Goal: Task Accomplishment & Management: Complete application form

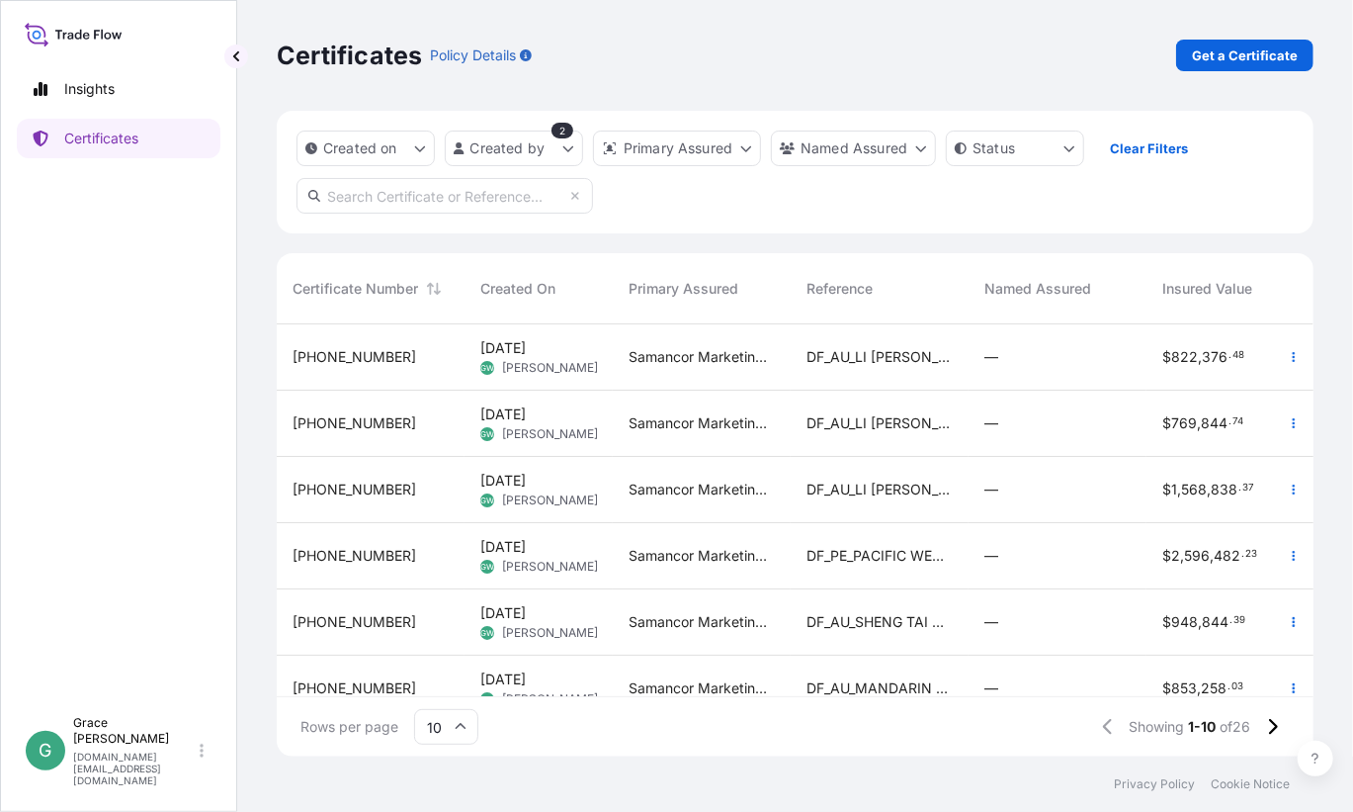
scroll to position [428, 1022]
click at [901, 363] on span "DF_AU_LI [PERSON_NAME] 3" at bounding box center [880, 357] width 146 height 20
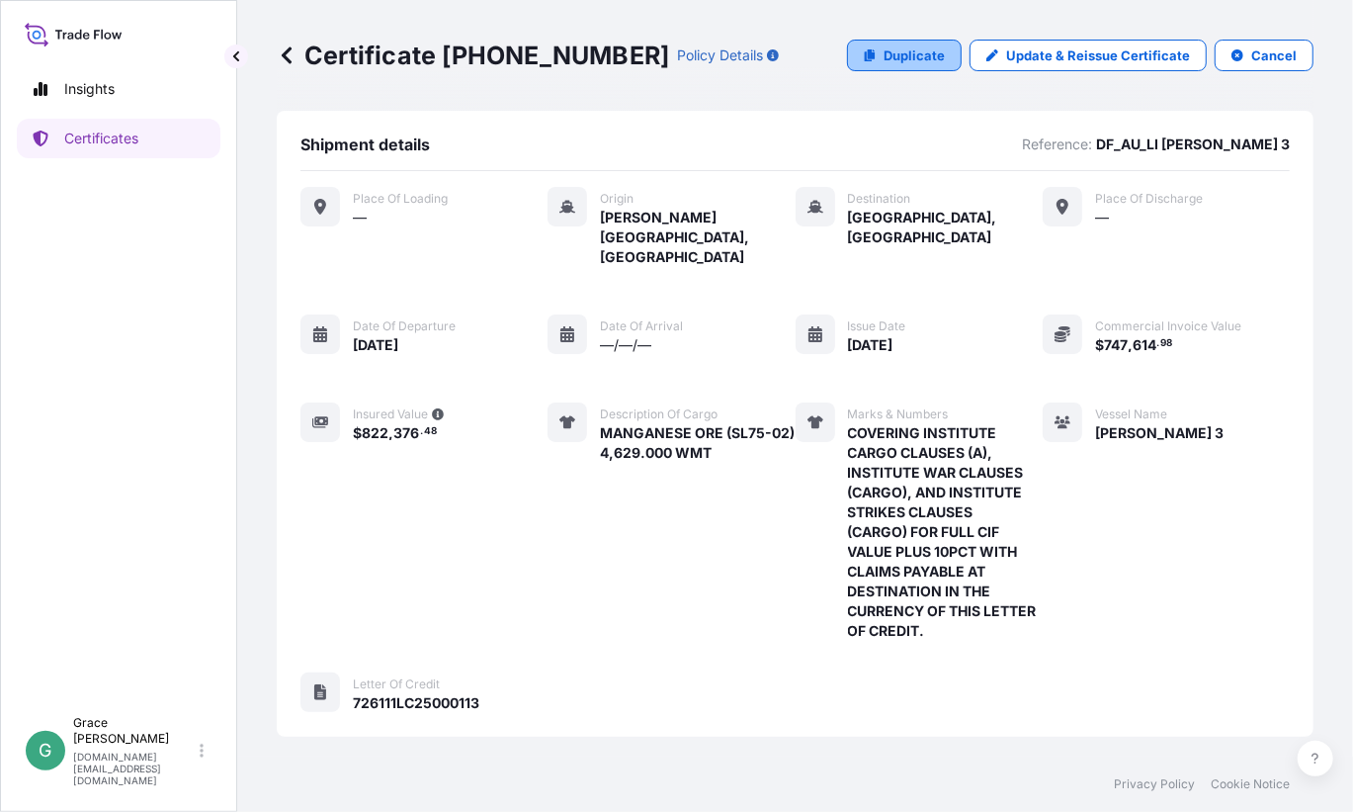
click at [902, 54] on p "Duplicate" at bounding box center [914, 55] width 61 height 20
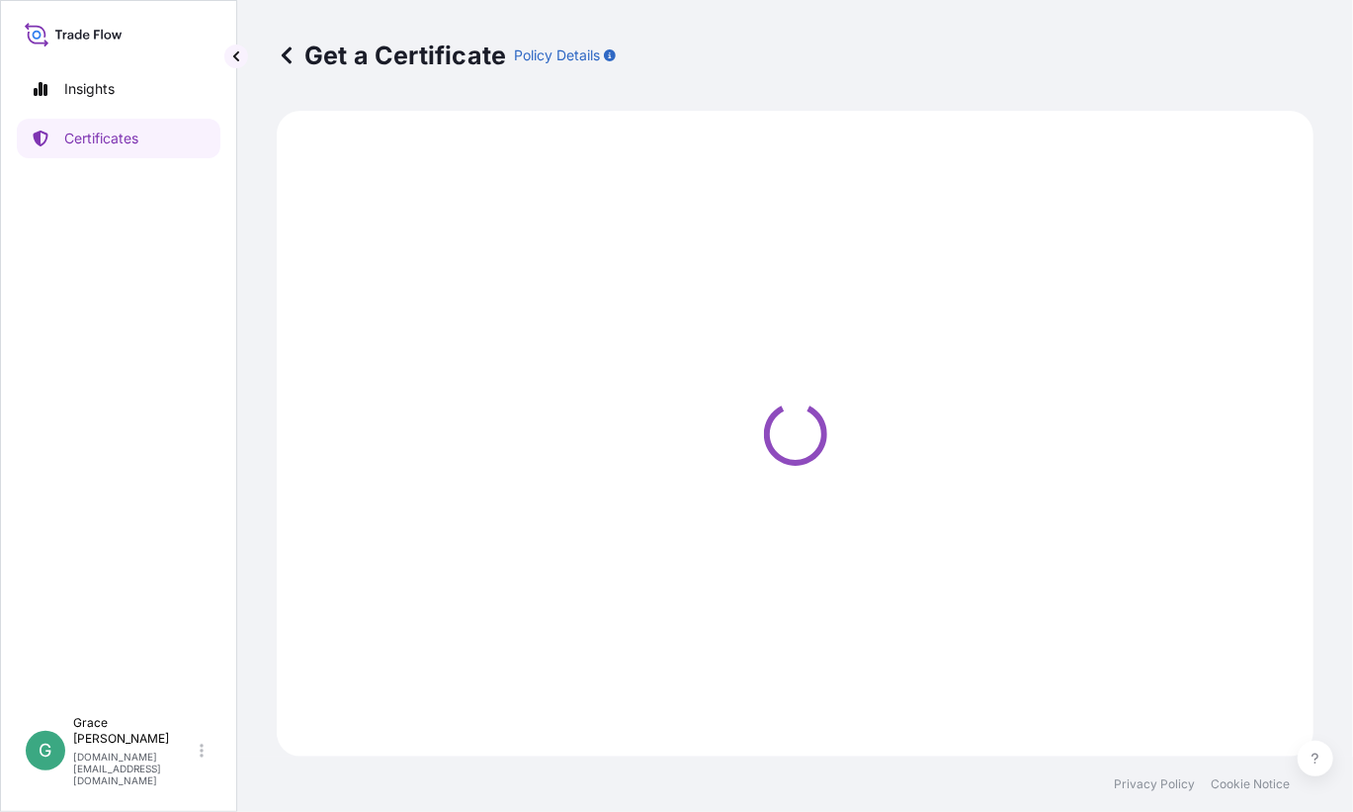
select select "Sea"
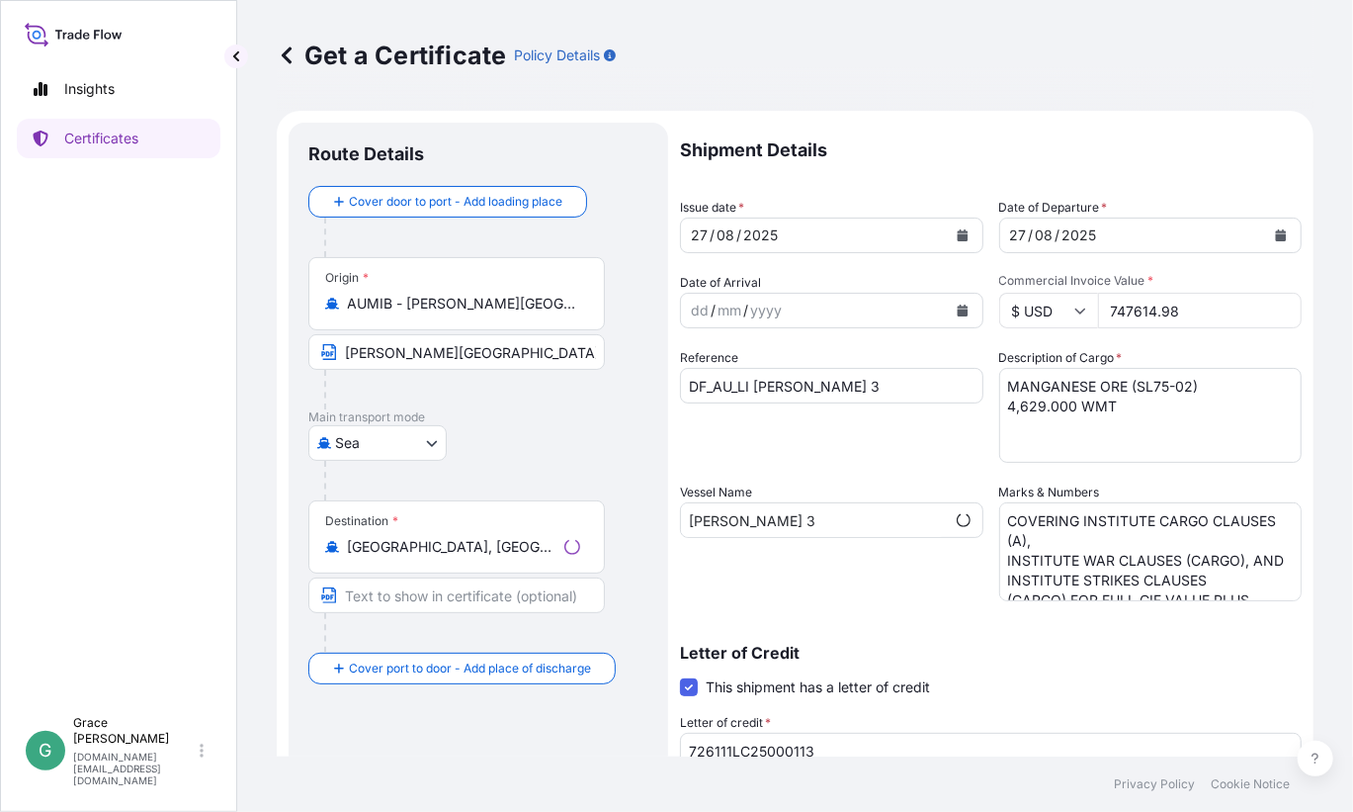
select select "31710"
click at [963, 234] on button "Calendar" at bounding box center [963, 235] width 32 height 32
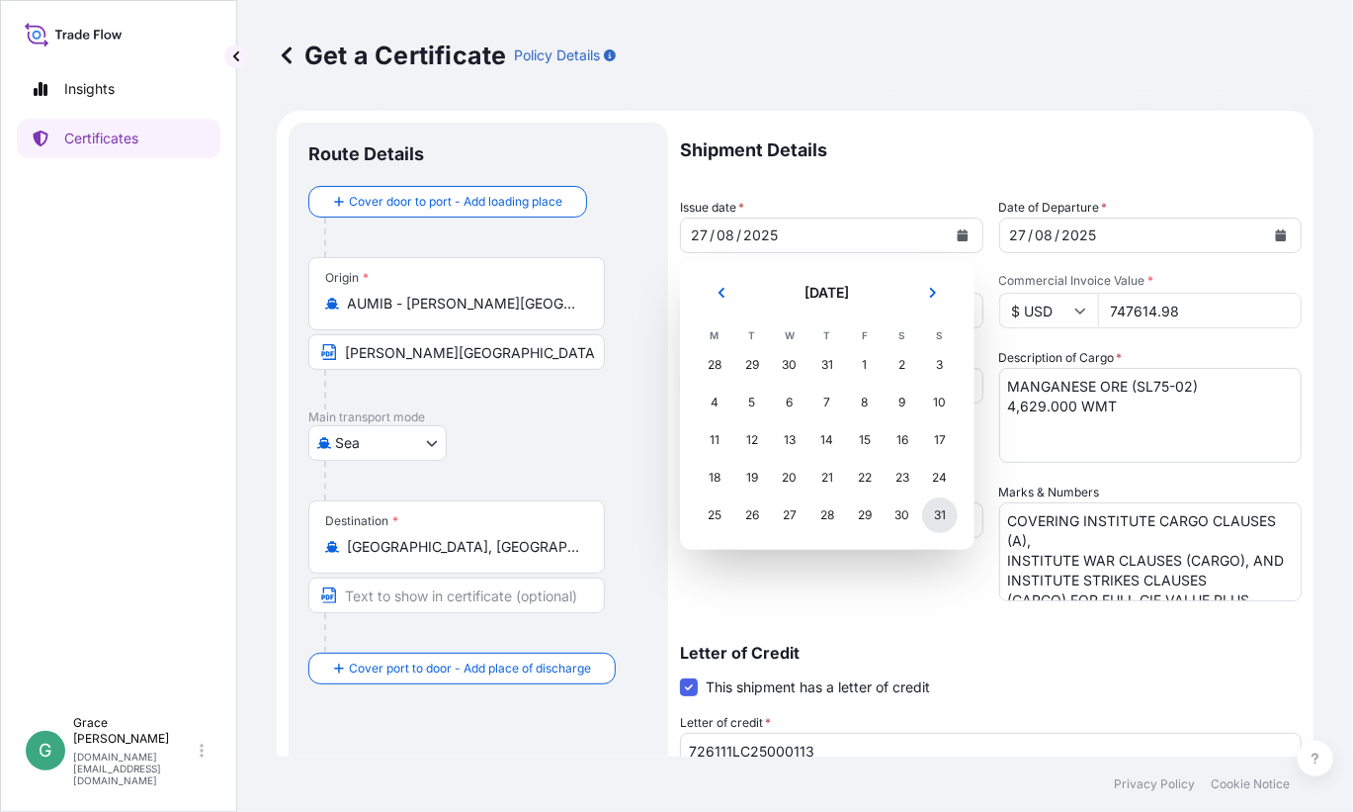
click at [938, 525] on div "31" at bounding box center [940, 515] width 36 height 36
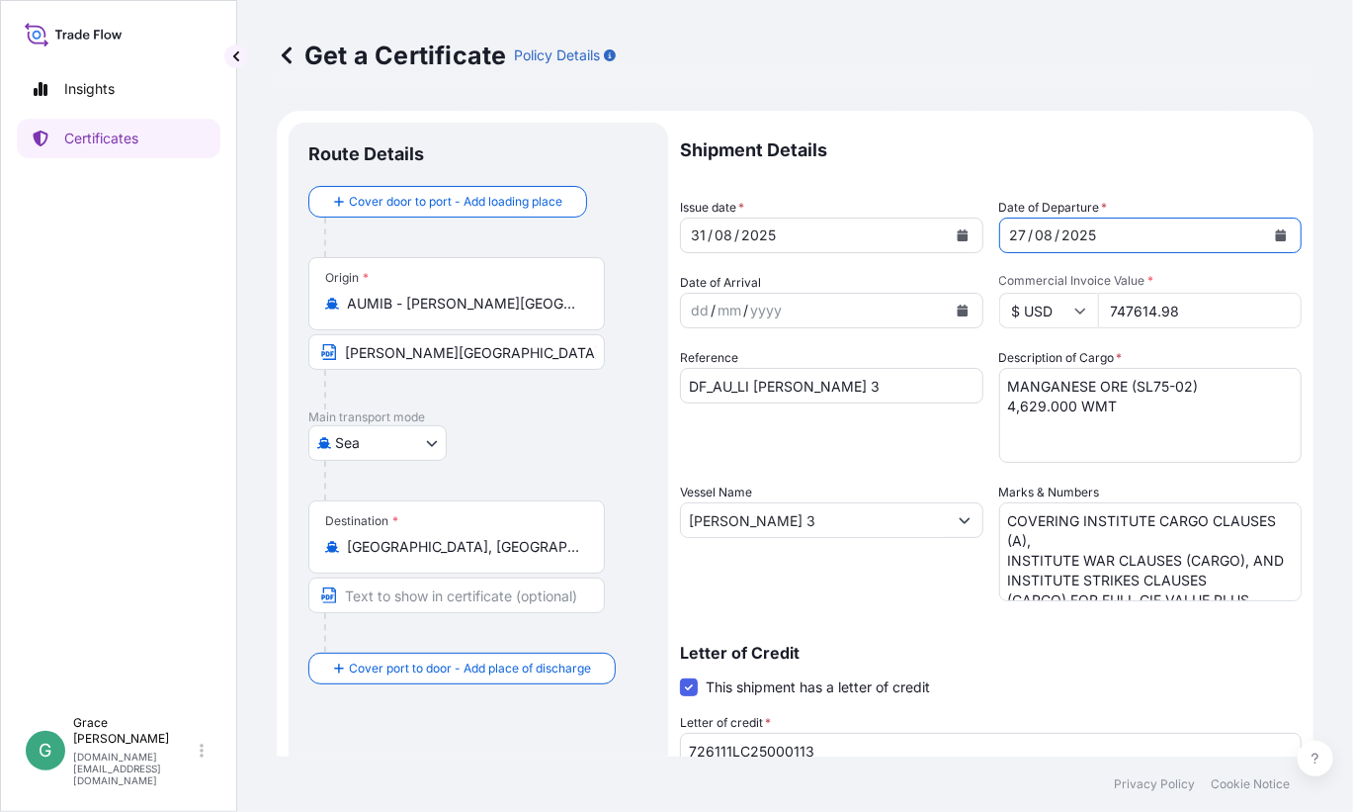
click at [1275, 233] on icon "Calendar" at bounding box center [1281, 235] width 12 height 12
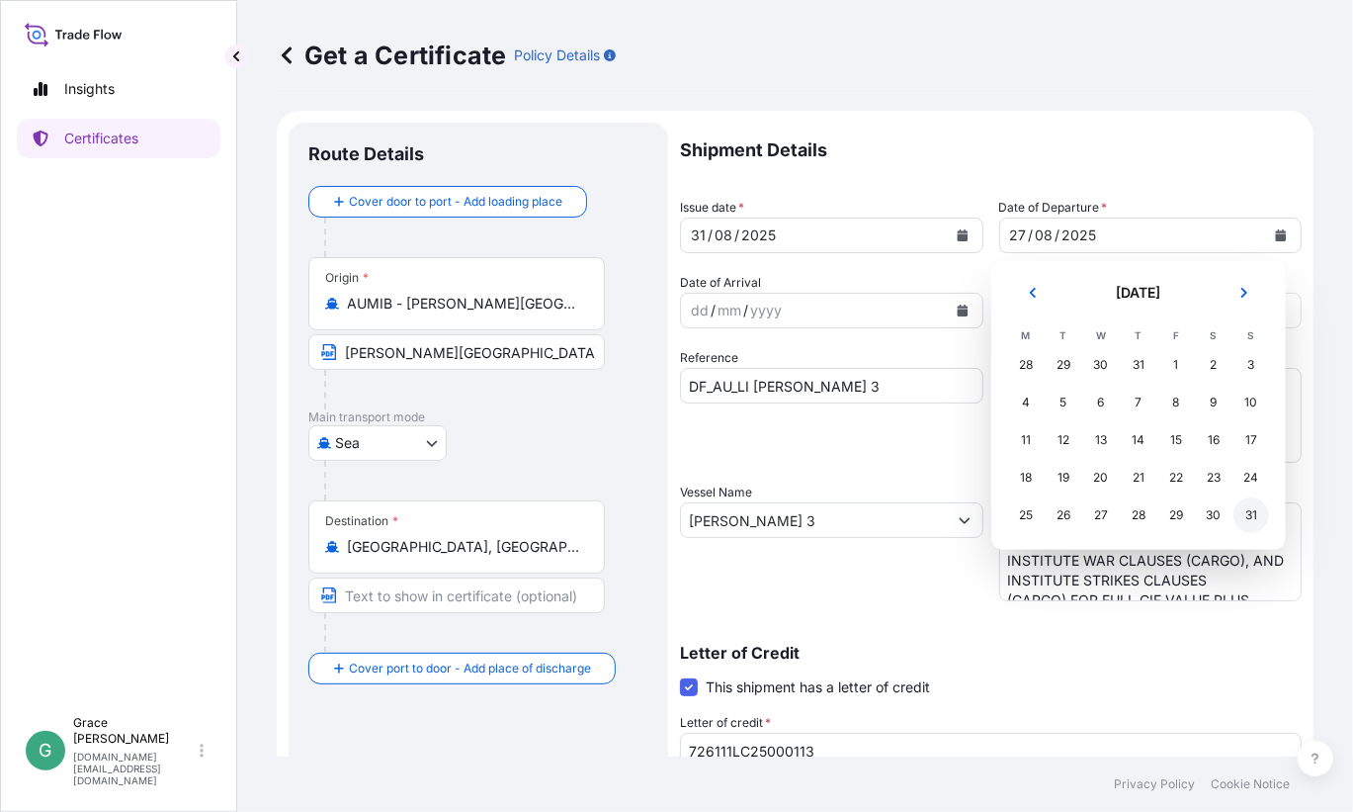
click at [1247, 509] on div "31" at bounding box center [1252, 515] width 36 height 36
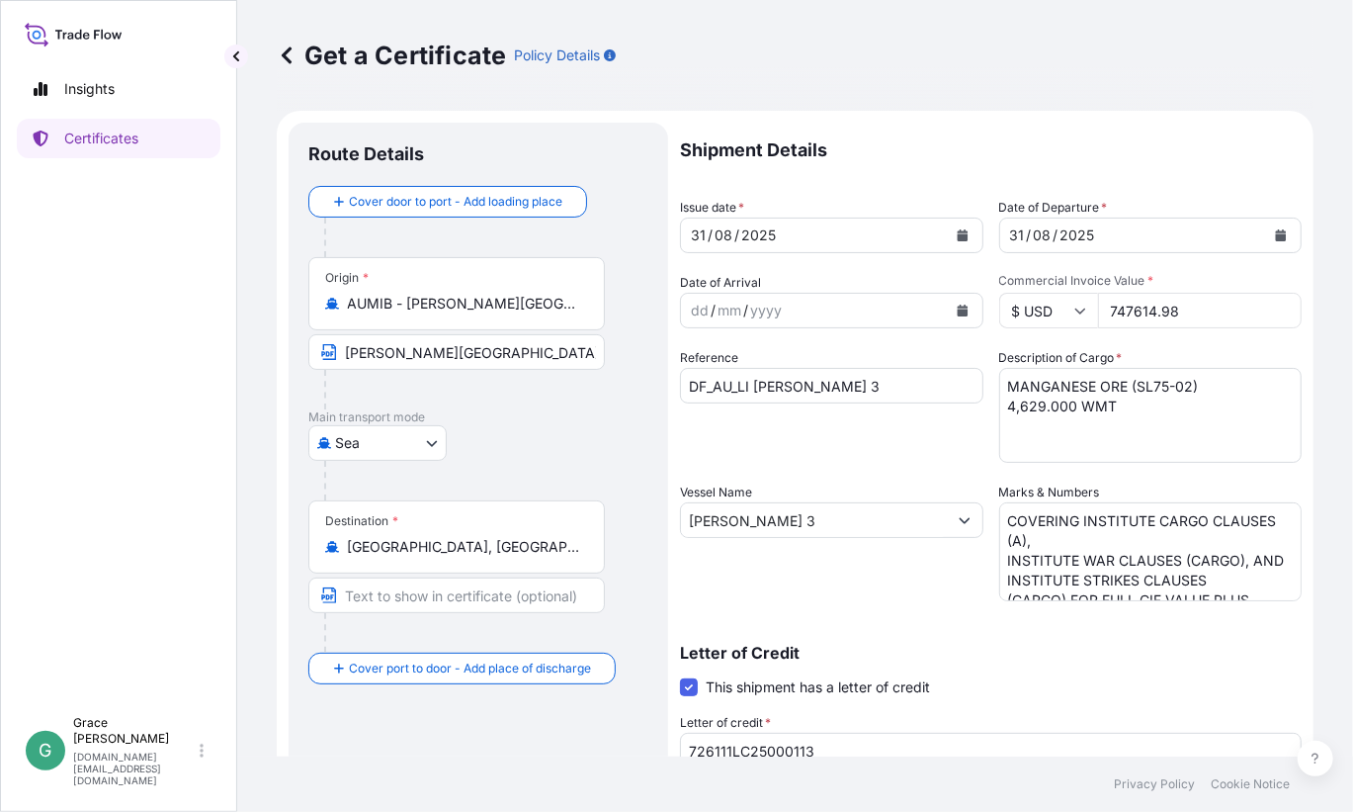
drag, startPoint x: 1207, startPoint y: 304, endPoint x: 1092, endPoint y: 296, distance: 115.0
click at [1098, 296] on input "747614.98" at bounding box center [1200, 311] width 205 height 36
paste input "802225.69"
type input "802225.69"
click at [837, 380] on input "DF_AU_LI [PERSON_NAME] 3" at bounding box center [831, 386] width 303 height 36
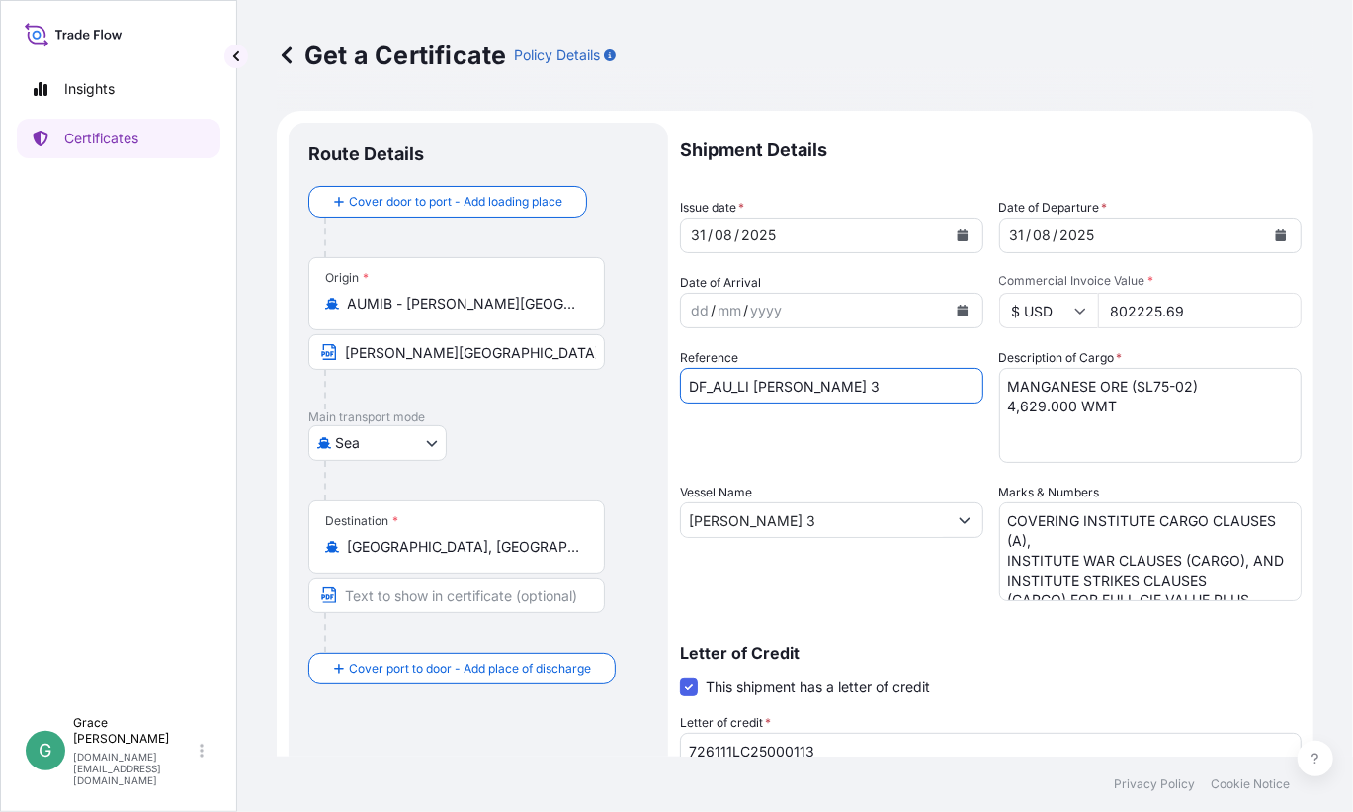
drag, startPoint x: 825, startPoint y: 385, endPoint x: 748, endPoint y: 384, distance: 77.1
click at [748, 384] on input "DF_AU_LI [PERSON_NAME] 3" at bounding box center [831, 386] width 303 height 36
type input "DF_AU_SHENG DE HAI"
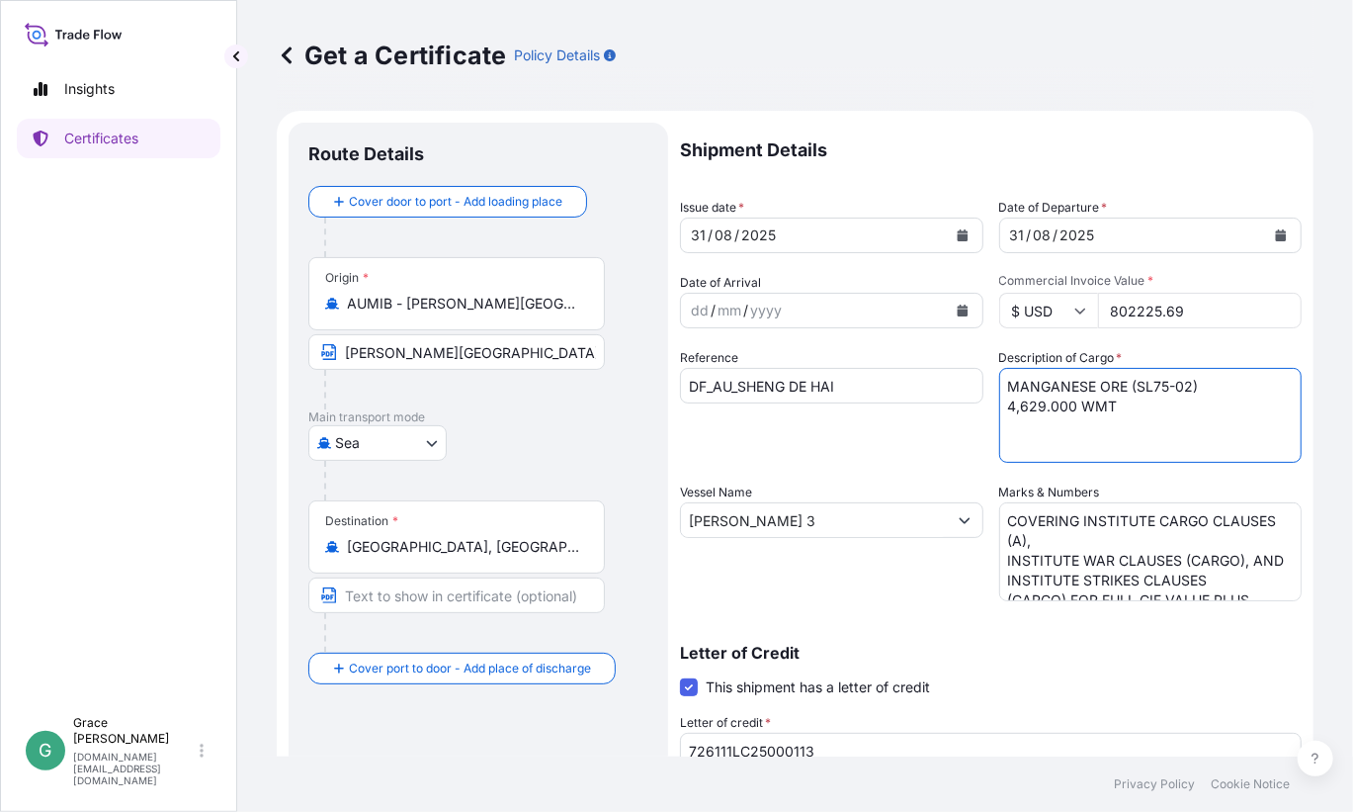
click at [1044, 429] on textarea "MANGANESE ORE (SL75-02) 4,629.000 WMT" at bounding box center [1150, 415] width 303 height 95
click at [1249, 394] on textarea "MANGANESE ORE (SL75-02) 4,629.000 WMT" at bounding box center [1150, 415] width 303 height 95
click at [1199, 388] on textarea "MANGANESE ORE (SL75-02) 4,629.000 WMT" at bounding box center [1150, 415] width 303 height 95
drag, startPoint x: 1181, startPoint y: 382, endPoint x: 1132, endPoint y: 387, distance: 49.7
click at [1132, 387] on textarea "MANGANESE ORE (SL75-02) 4,629.000 WMT" at bounding box center [1150, 415] width 303 height 95
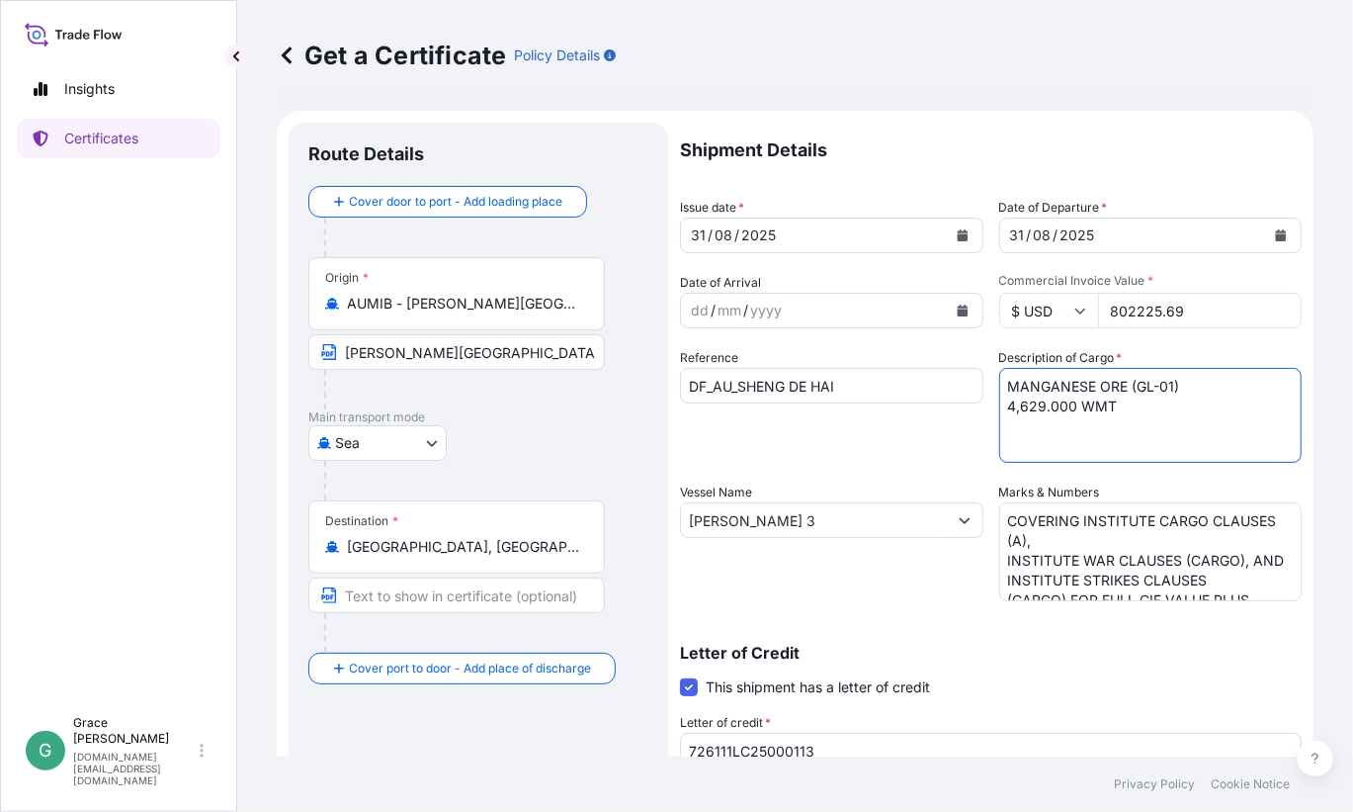
click at [1035, 404] on textarea "MANGANESE ORE (SL75-02) 4,629.000 WMT" at bounding box center [1150, 415] width 303 height 95
type textarea "MANGANESE ORE (GL-01) 4,594.000 WMT"
drag, startPoint x: 853, startPoint y: 383, endPoint x: 741, endPoint y: 383, distance: 111.7
click at [741, 383] on input "DF_AU_SHENG DE HAI" at bounding box center [831, 386] width 303 height 36
click at [758, 539] on div "Vessel Name [PERSON_NAME] 3" at bounding box center [831, 541] width 303 height 119
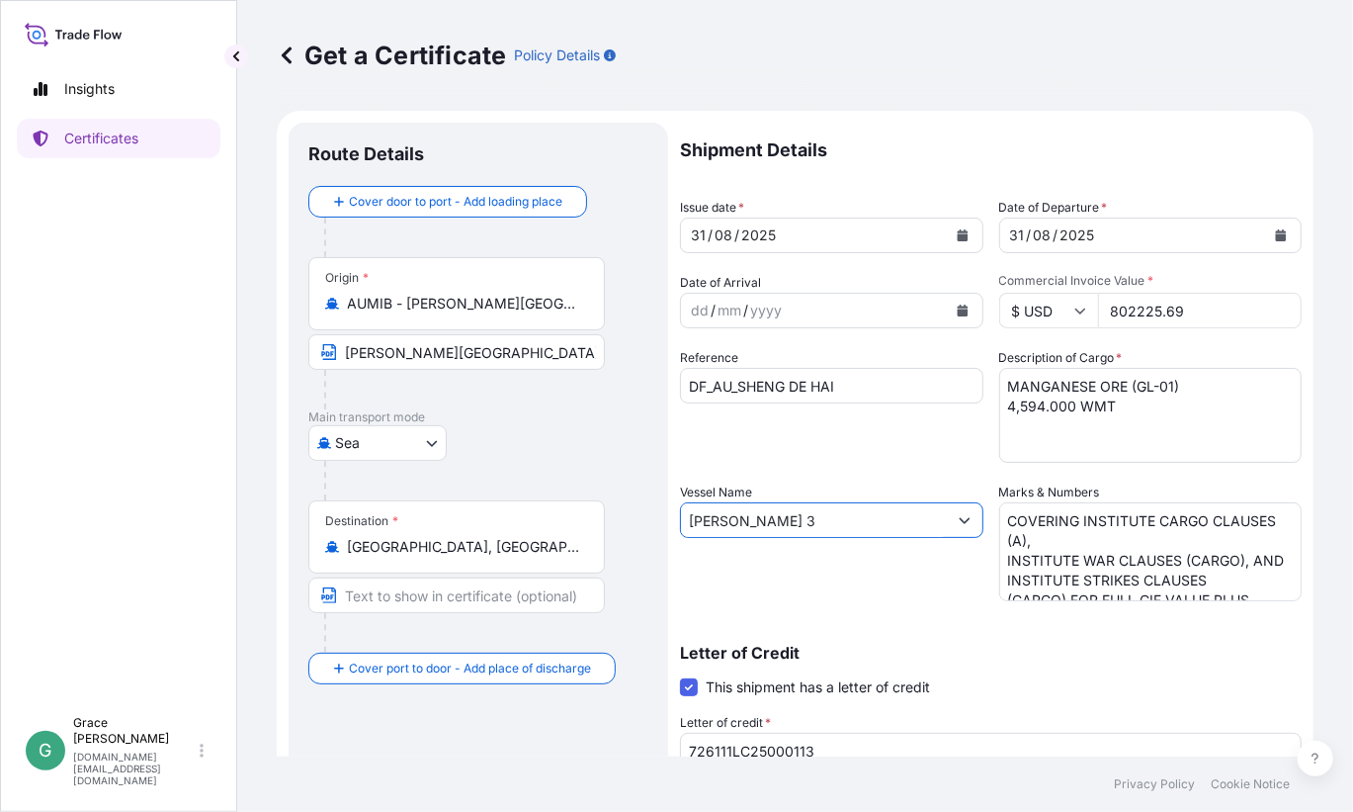
drag, startPoint x: 768, startPoint y: 520, endPoint x: 693, endPoint y: 515, distance: 75.3
click at [693, 515] on input "[PERSON_NAME] 3" at bounding box center [814, 520] width 266 height 36
type input "L"
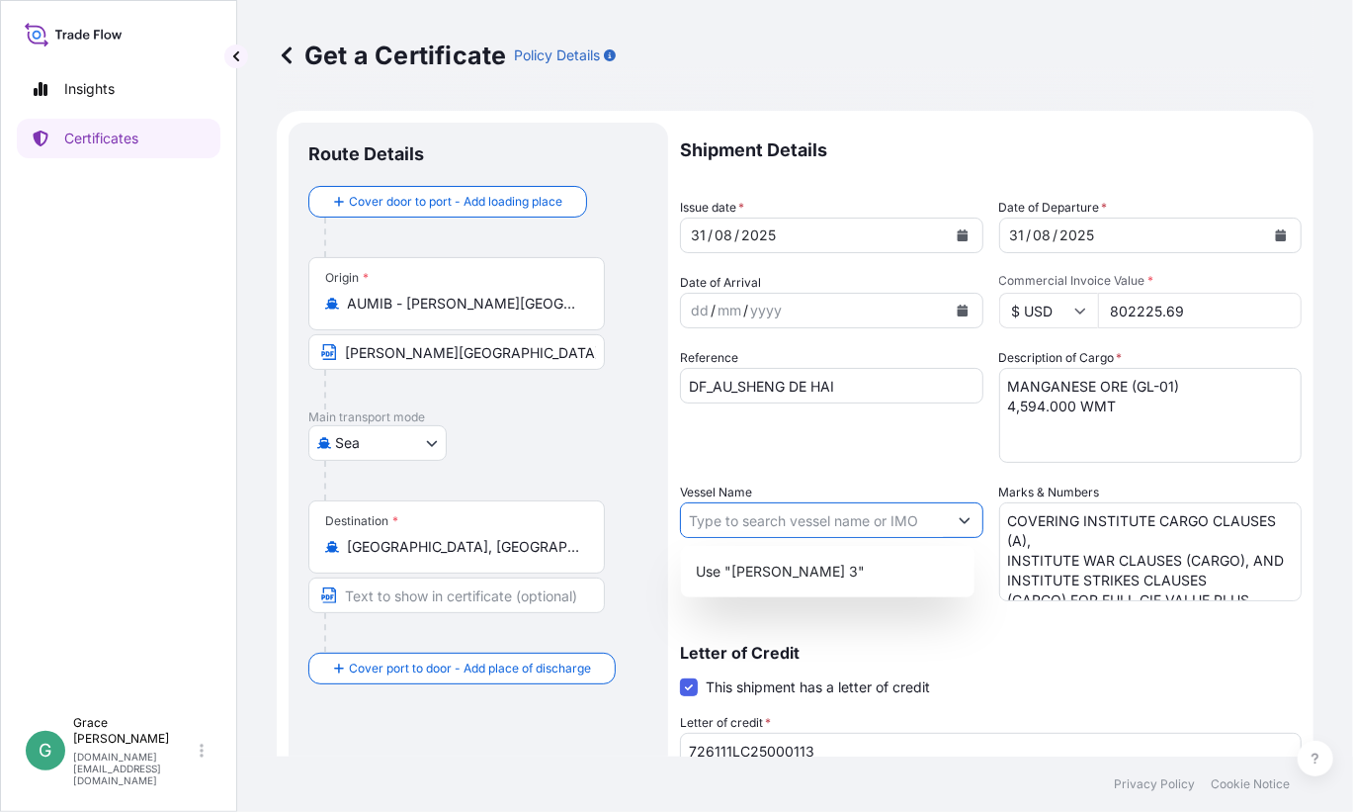
paste input "[PERSON_NAME]"
click at [831, 569] on p "Use "SHENG DE HAI"" at bounding box center [766, 571] width 139 height 20
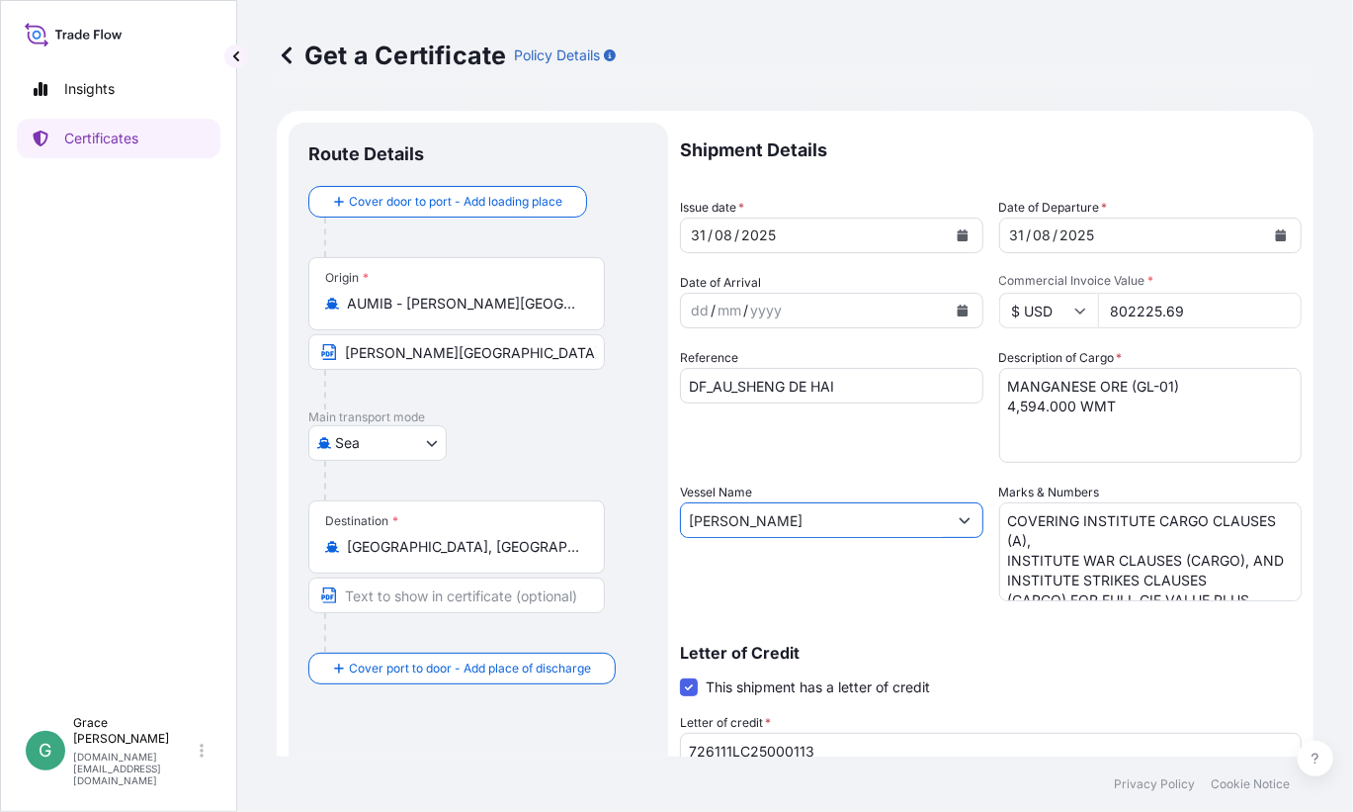
type input "[PERSON_NAME]"
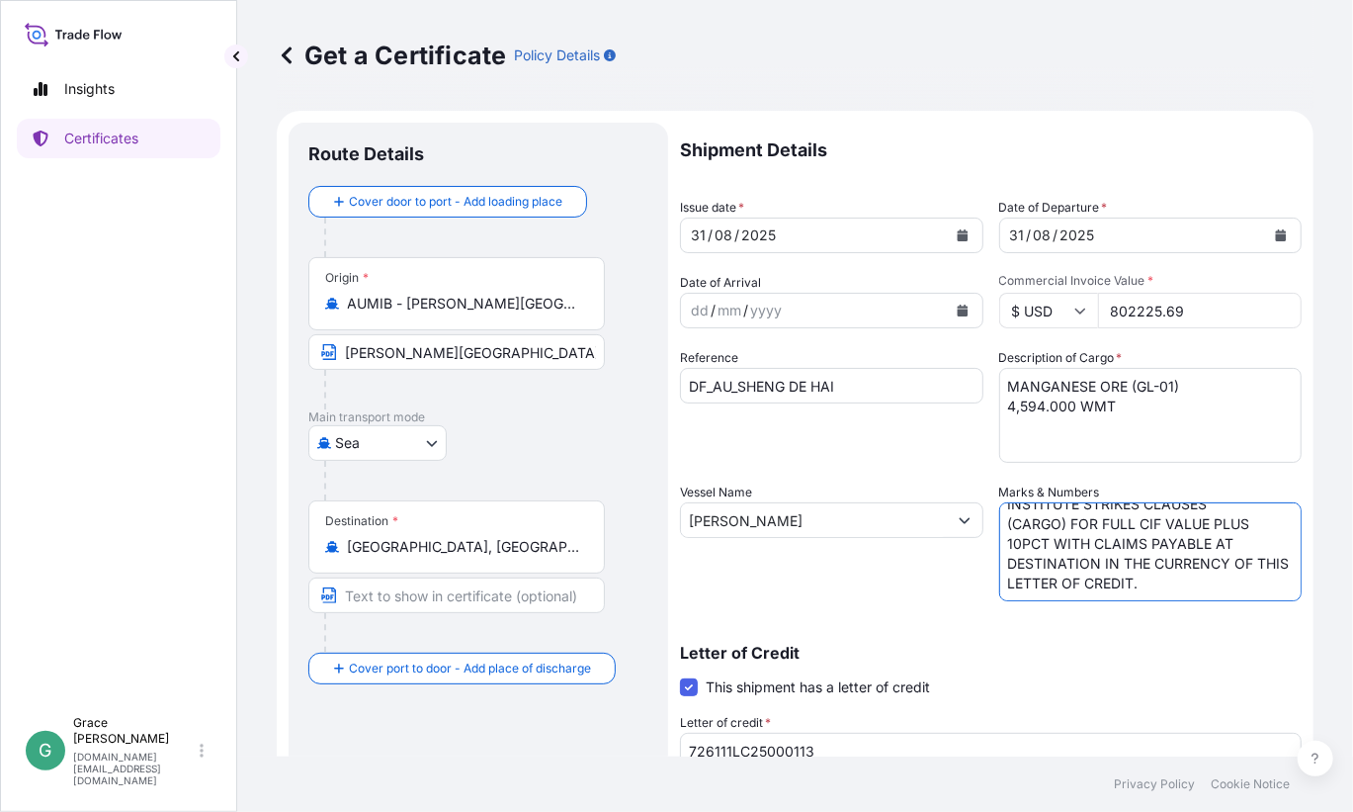
drag, startPoint x: 1000, startPoint y: 517, endPoint x: 1266, endPoint y: 683, distance: 313.5
click at [1266, 683] on div "Shipment Details Issue date * [DATE] Date of Departure * [DATE] Date of Arrival…" at bounding box center [991, 594] width 622 height 942
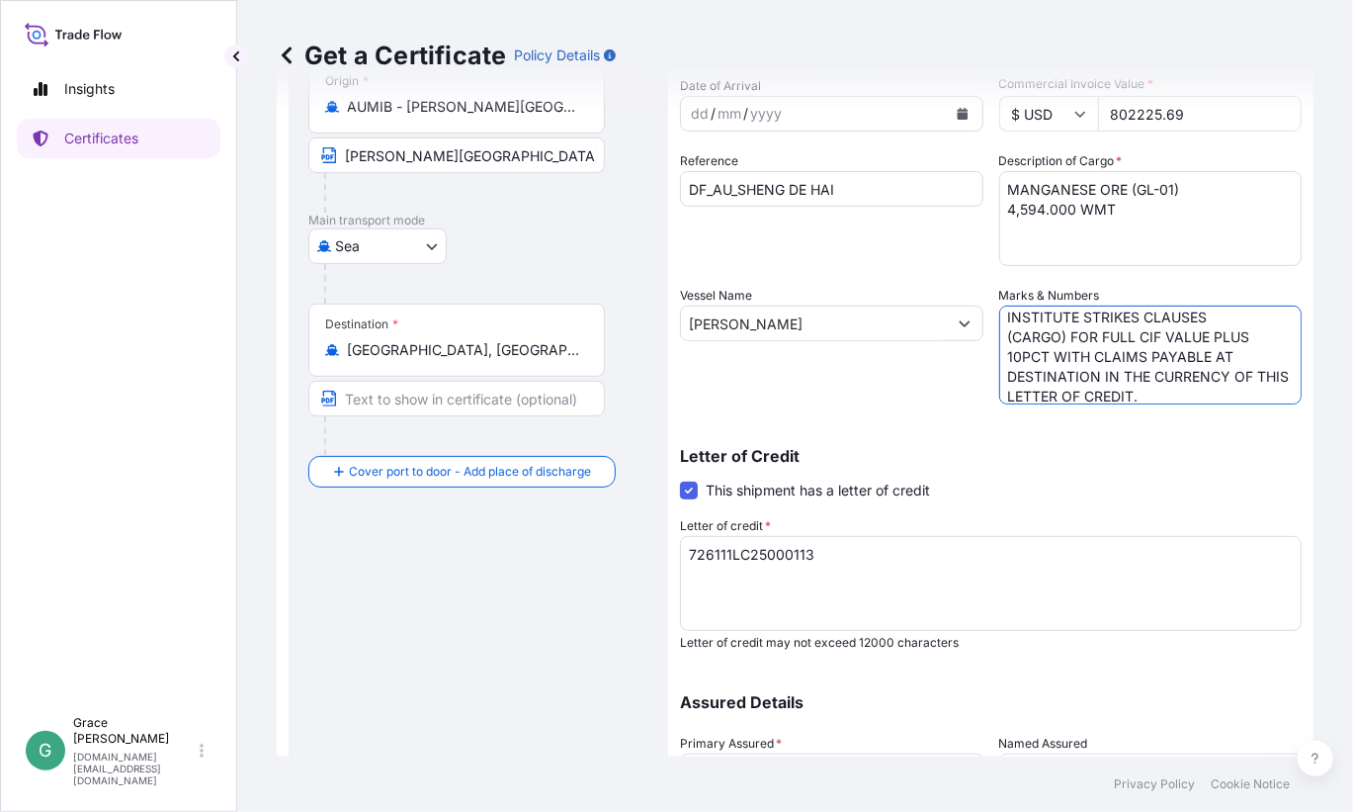
scroll to position [198, 0]
click at [863, 721] on div "Assured Details Primary Assured * Samancor Marketing Pte Ltd Groote Eylandt Min…" at bounding box center [991, 768] width 622 height 198
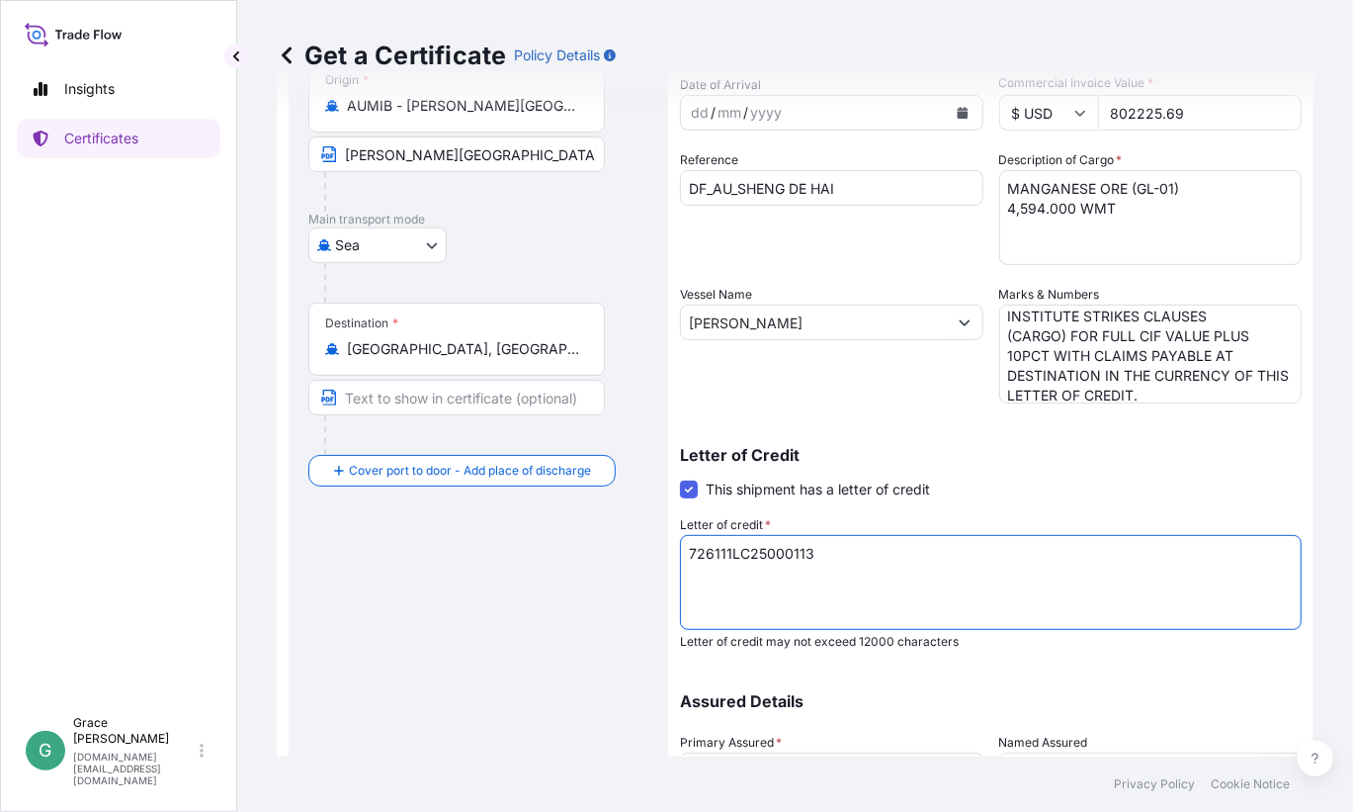
drag, startPoint x: 585, startPoint y: 549, endPoint x: 530, endPoint y: 551, distance: 55.4
click at [530, 551] on form "Route Details Cover door to port - Add loading place Place of loading Road / [G…" at bounding box center [795, 423] width 1037 height 1021
paste textarea "23100IL000438800"
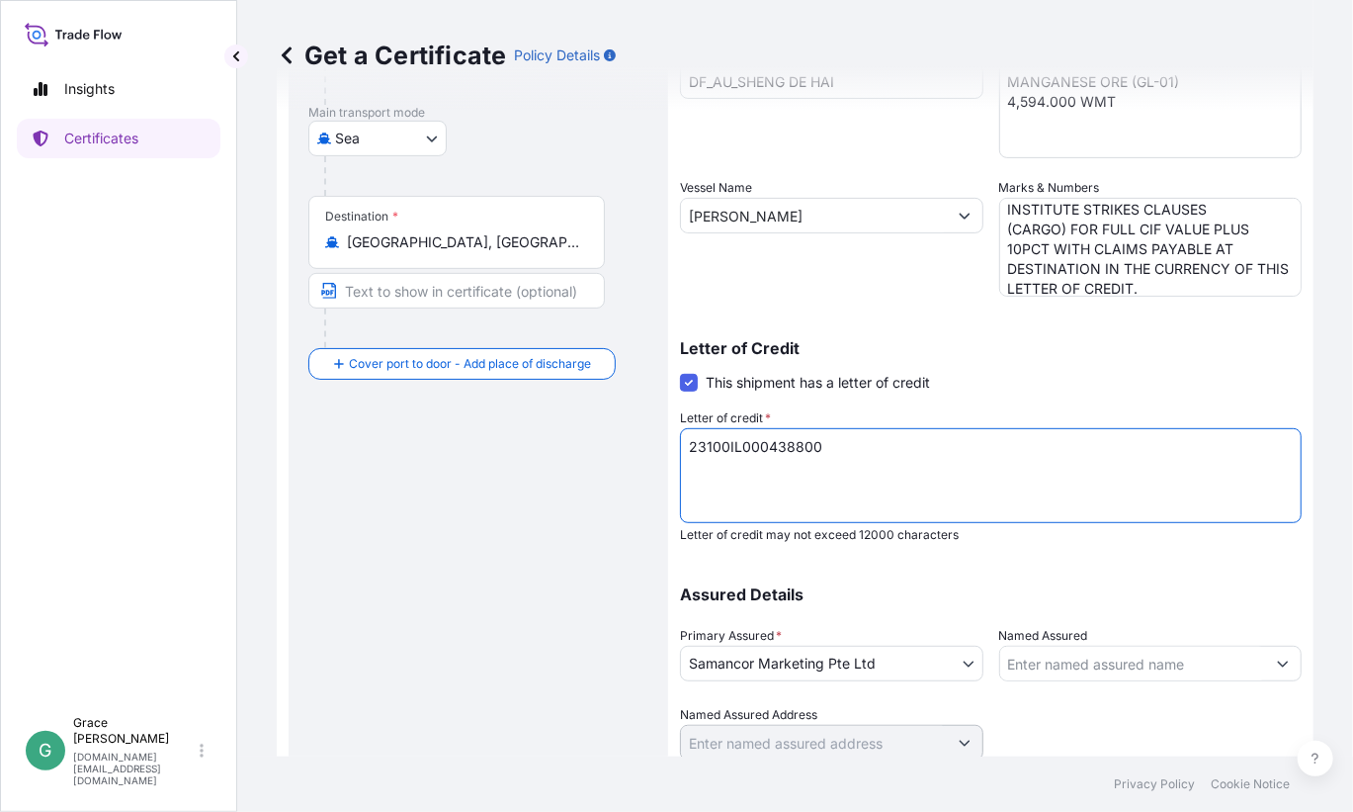
scroll to position [375, 0]
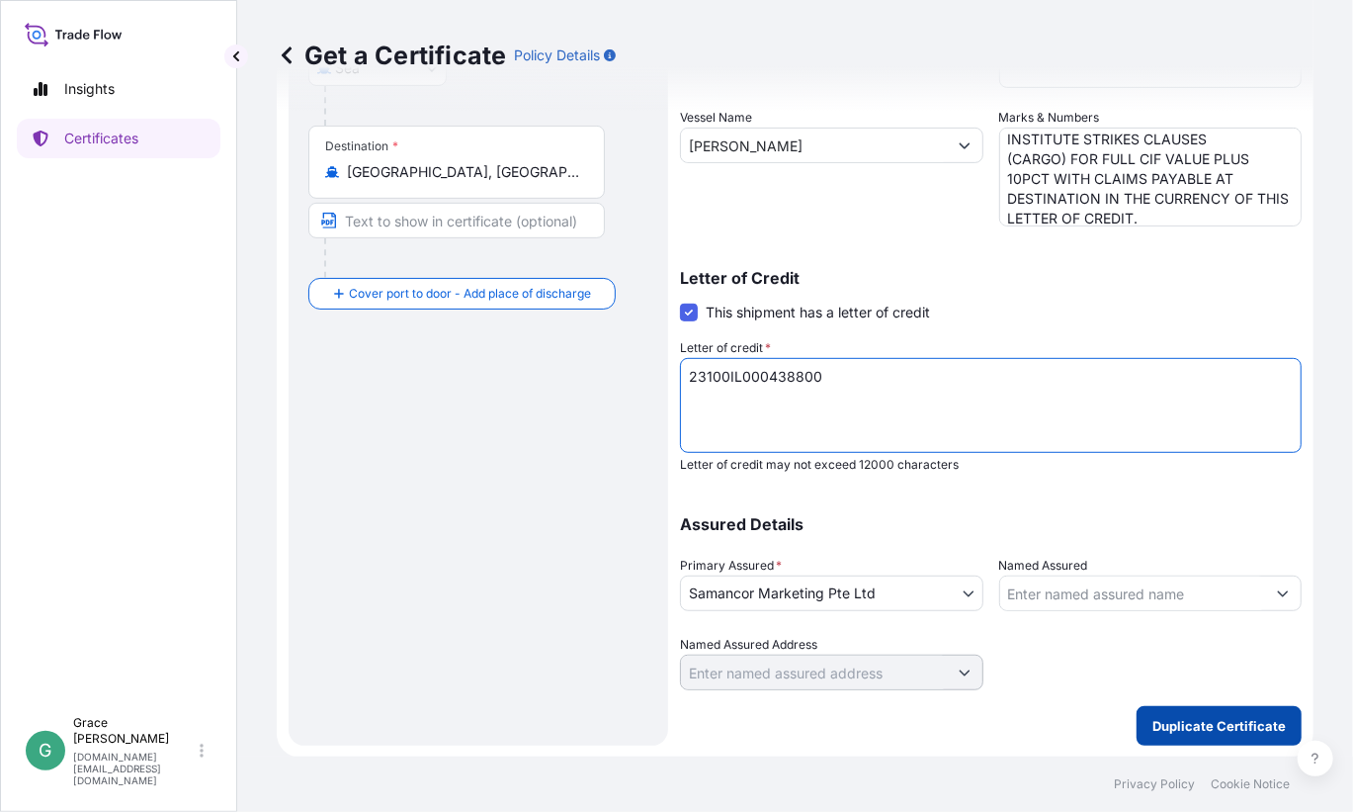
type textarea "23100IL000438800"
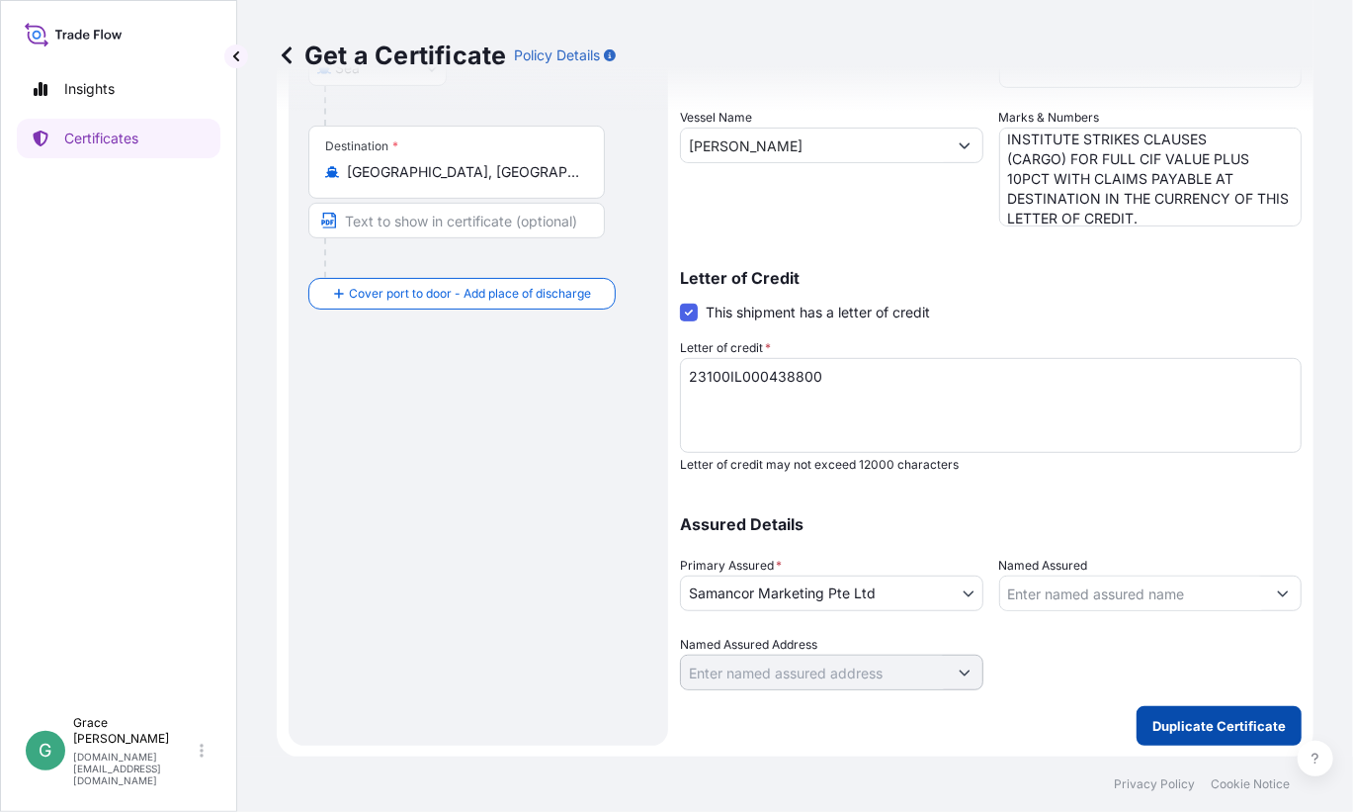
click at [1175, 713] on button "Duplicate Certificate" at bounding box center [1219, 726] width 165 height 40
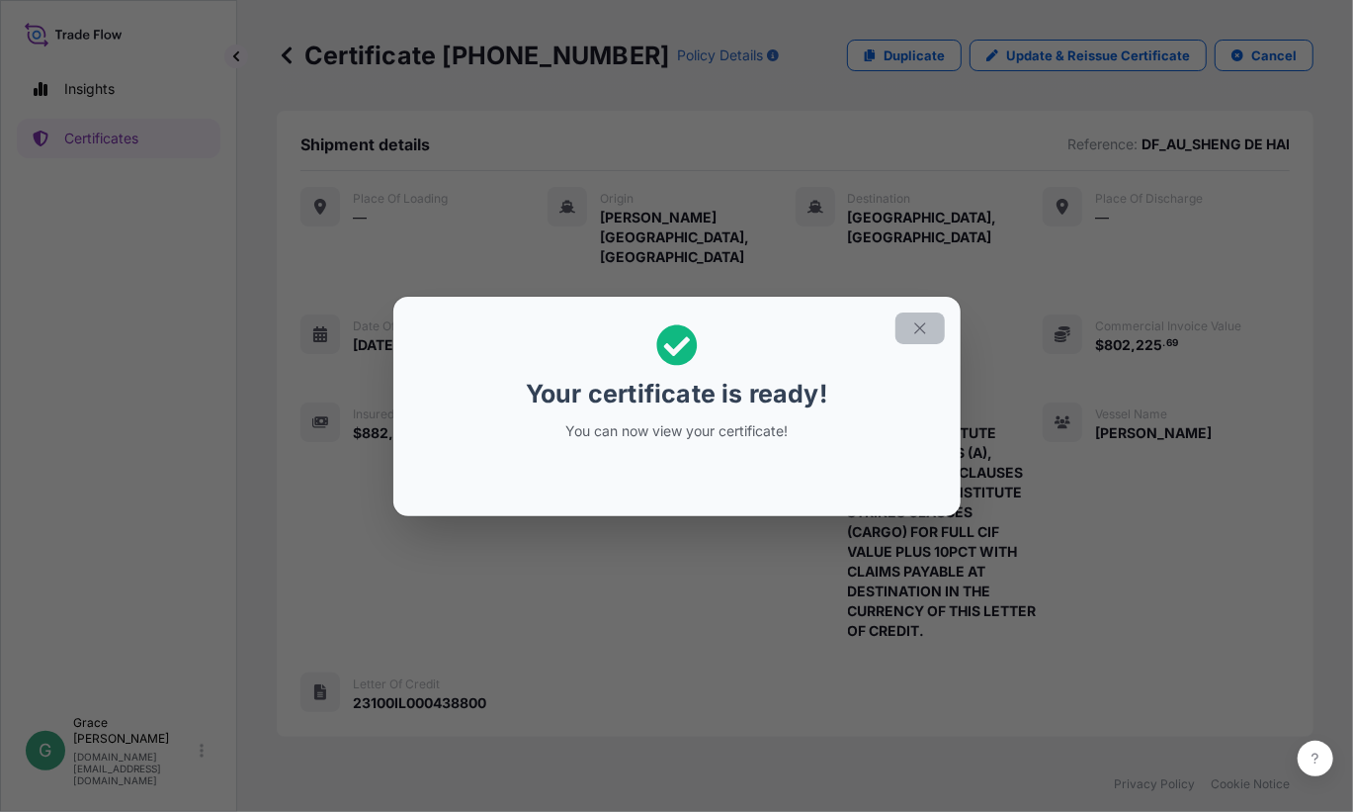
click at [926, 319] on icon "button" at bounding box center [920, 328] width 18 height 18
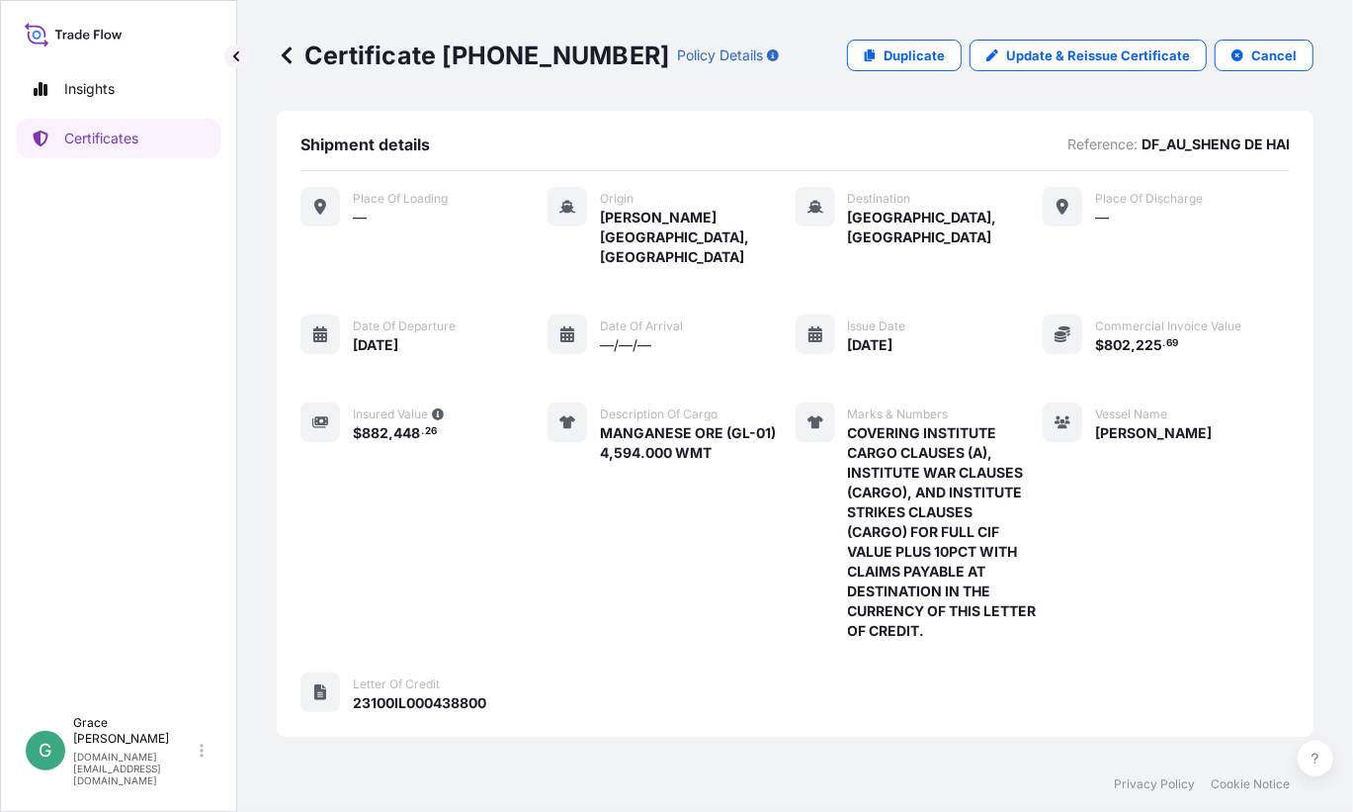
scroll to position [309, 0]
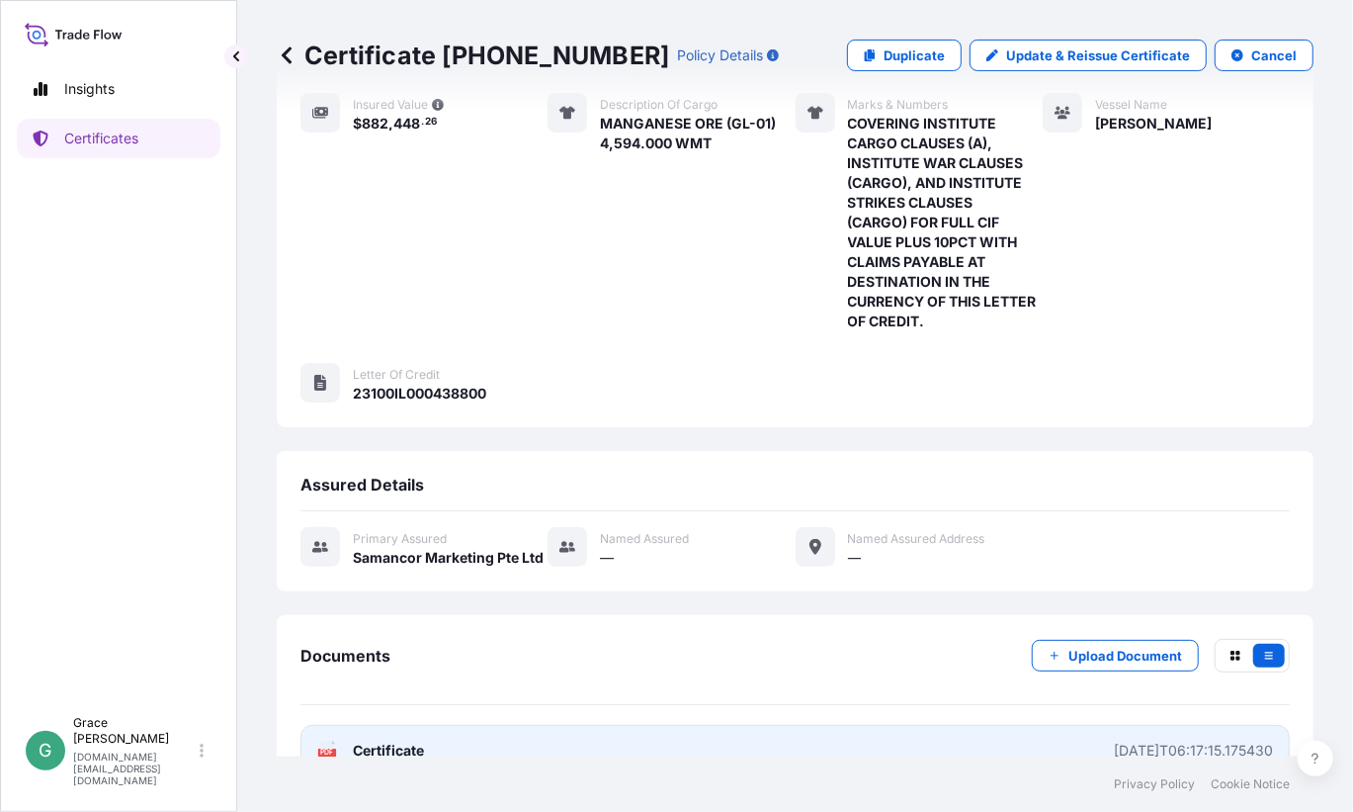
click at [871, 725] on link "PDF Certificate [DATE]T06:17:15.175430" at bounding box center [796, 750] width 990 height 51
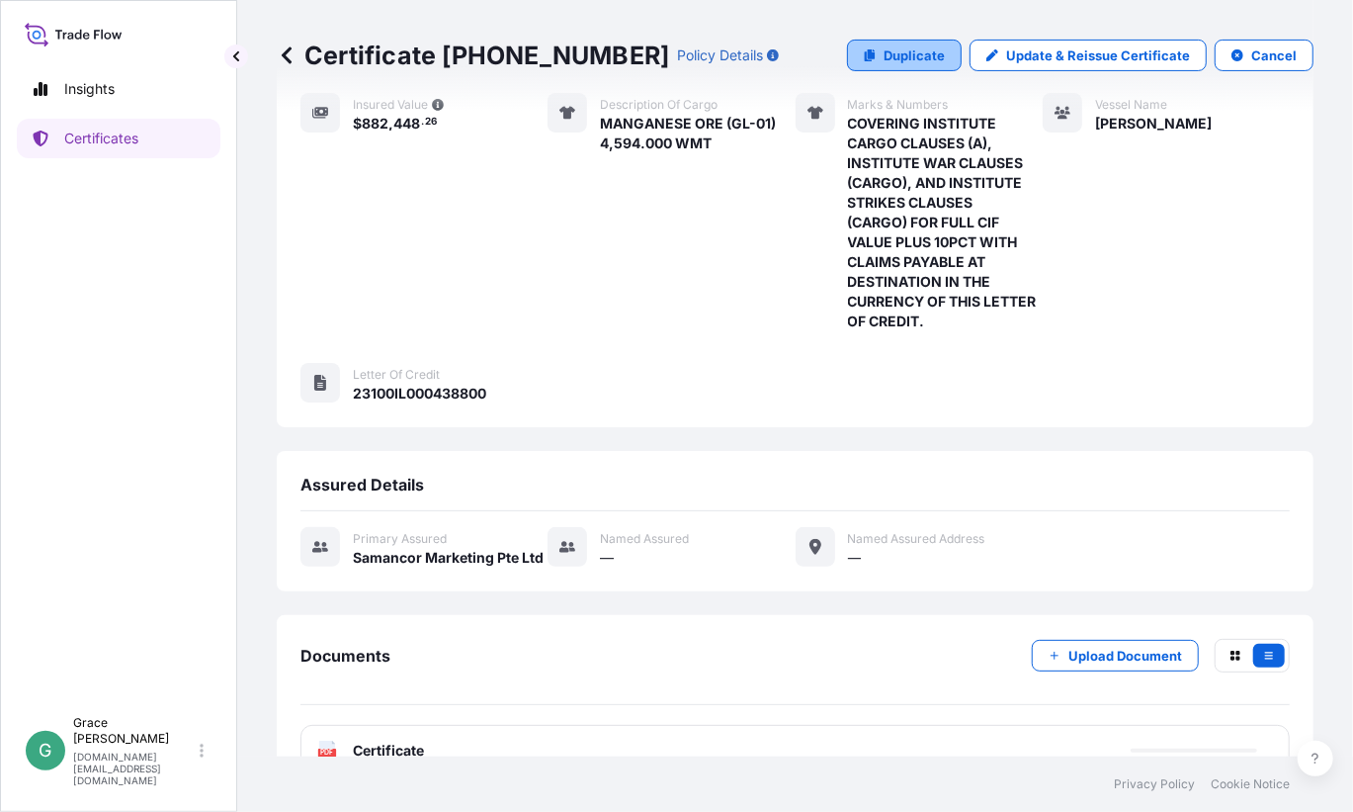
click at [903, 58] on p "Duplicate" at bounding box center [914, 55] width 61 height 20
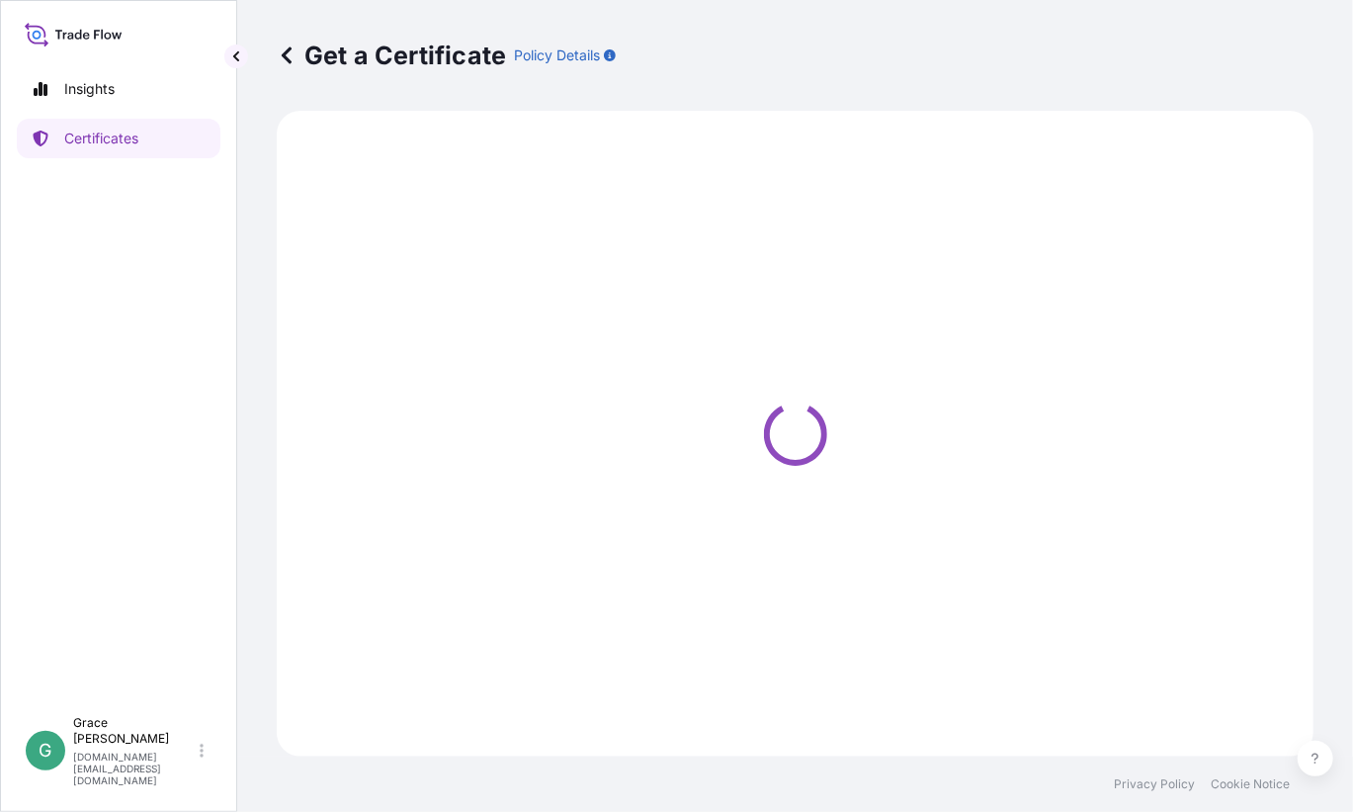
select select "Sea"
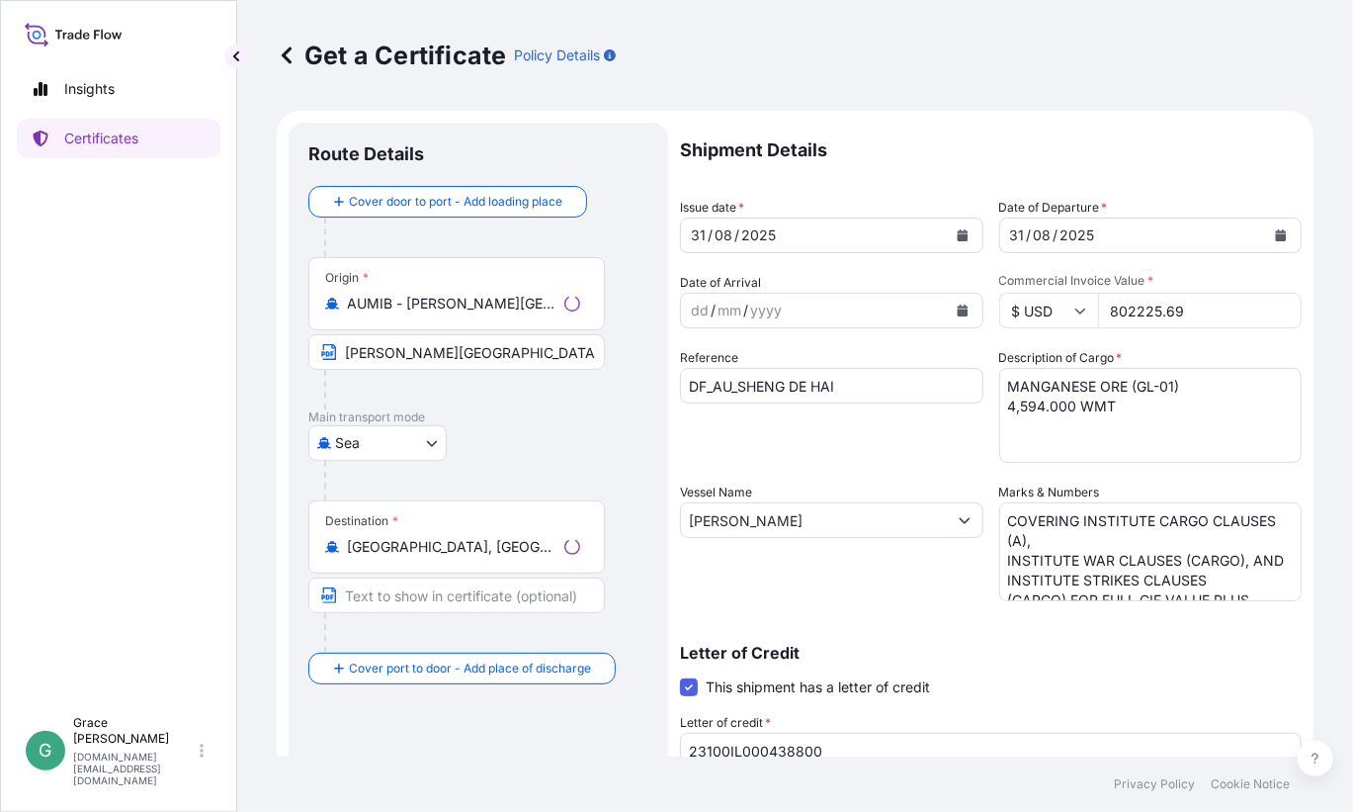
select select "31710"
click at [1136, 421] on textarea "MANGANESE ORE (GL-01) 4,594.000 WMT" at bounding box center [1150, 415] width 303 height 95
drag, startPoint x: 1187, startPoint y: 303, endPoint x: 1047, endPoint y: 298, distance: 140.5
click at [1047, 298] on div "$ USD 802225.69" at bounding box center [1150, 311] width 303 height 36
paste input "664756.56"
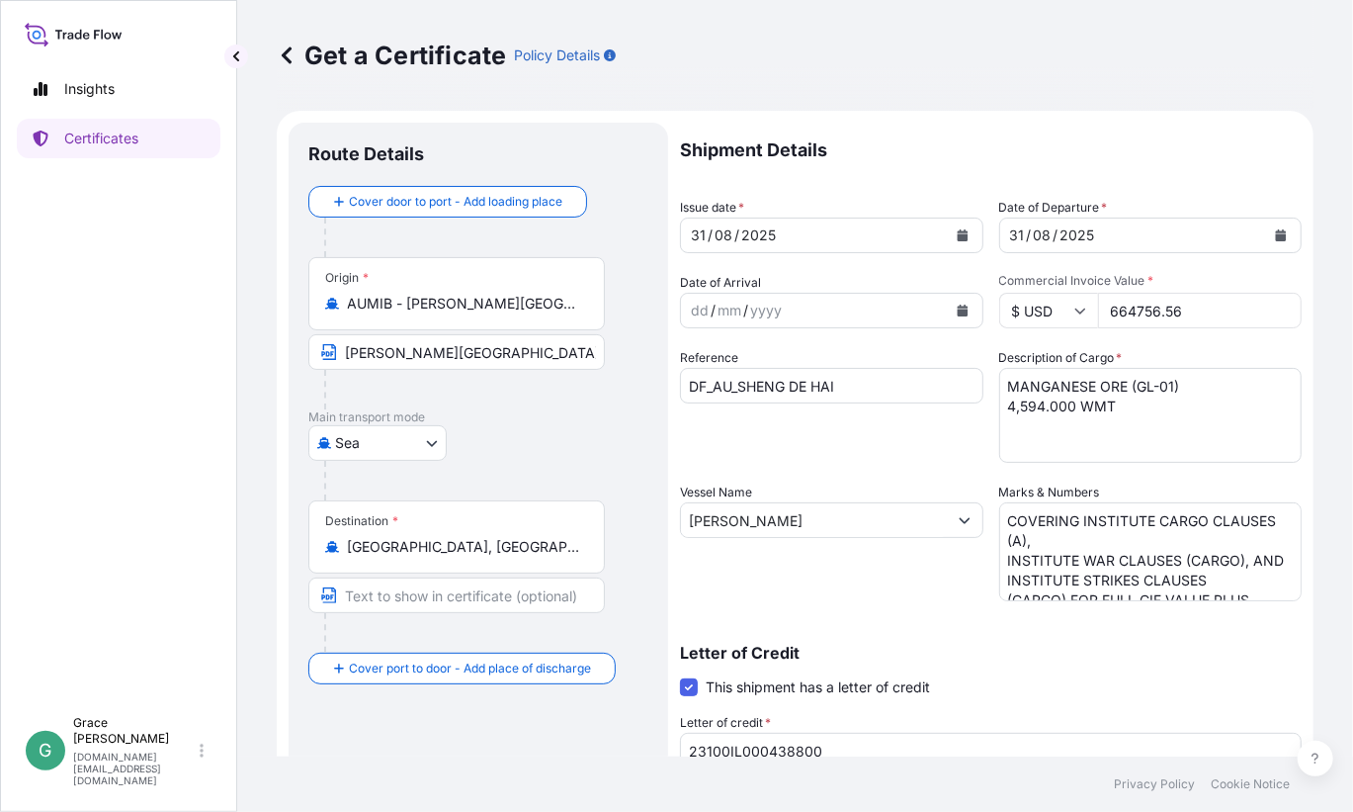
type input "664756.56"
click at [1135, 414] on textarea "MANGANESE ORE (GL-01) 4,594.000 WMT" at bounding box center [1150, 415] width 303 height 95
click at [1165, 388] on textarea "MANGANESE ORE (GL-01) 4,594.000 WMT" at bounding box center [1150, 415] width 303 height 95
click at [1039, 410] on textarea "MANGANESE ORE (GL-01) 4,594.000 WMT" at bounding box center [1150, 415] width 303 height 95
type textarea "MANGANESE ORE (SC-02) 4,650.000 WMT"
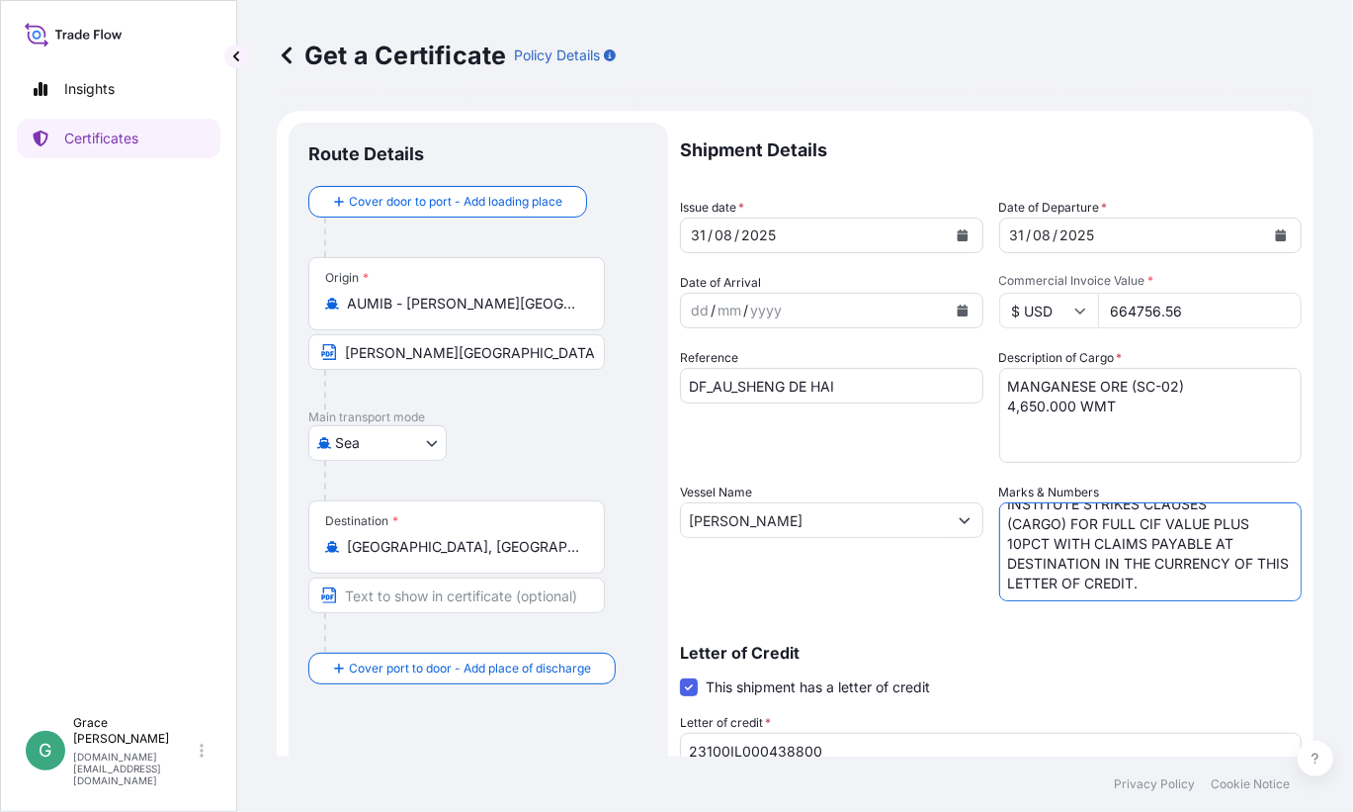
drag, startPoint x: 1002, startPoint y: 517, endPoint x: 1342, endPoint y: 682, distance: 378.0
click at [1342, 682] on div "Get a Certificate Policy Details Route Details Cover door to port - Add loading…" at bounding box center [795, 378] width 1116 height 756
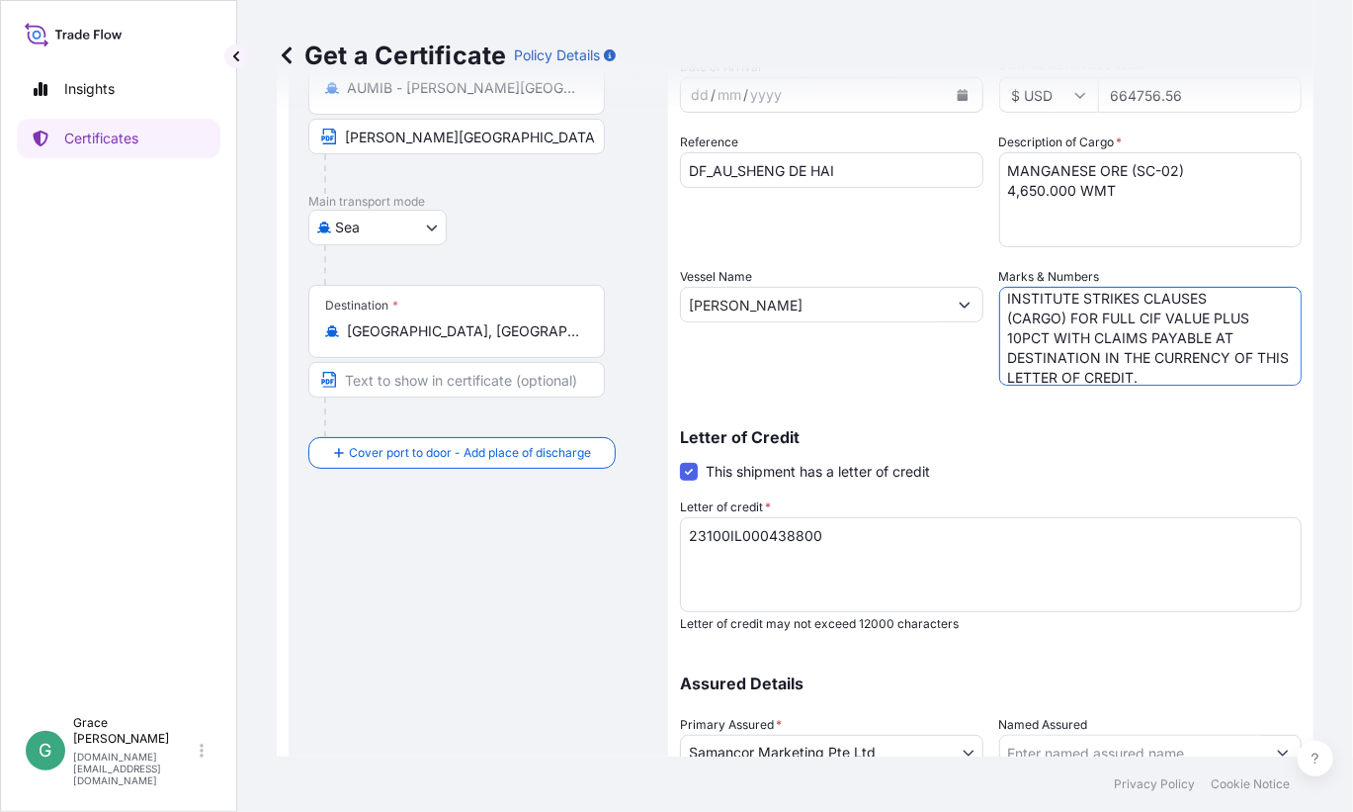
scroll to position [375, 0]
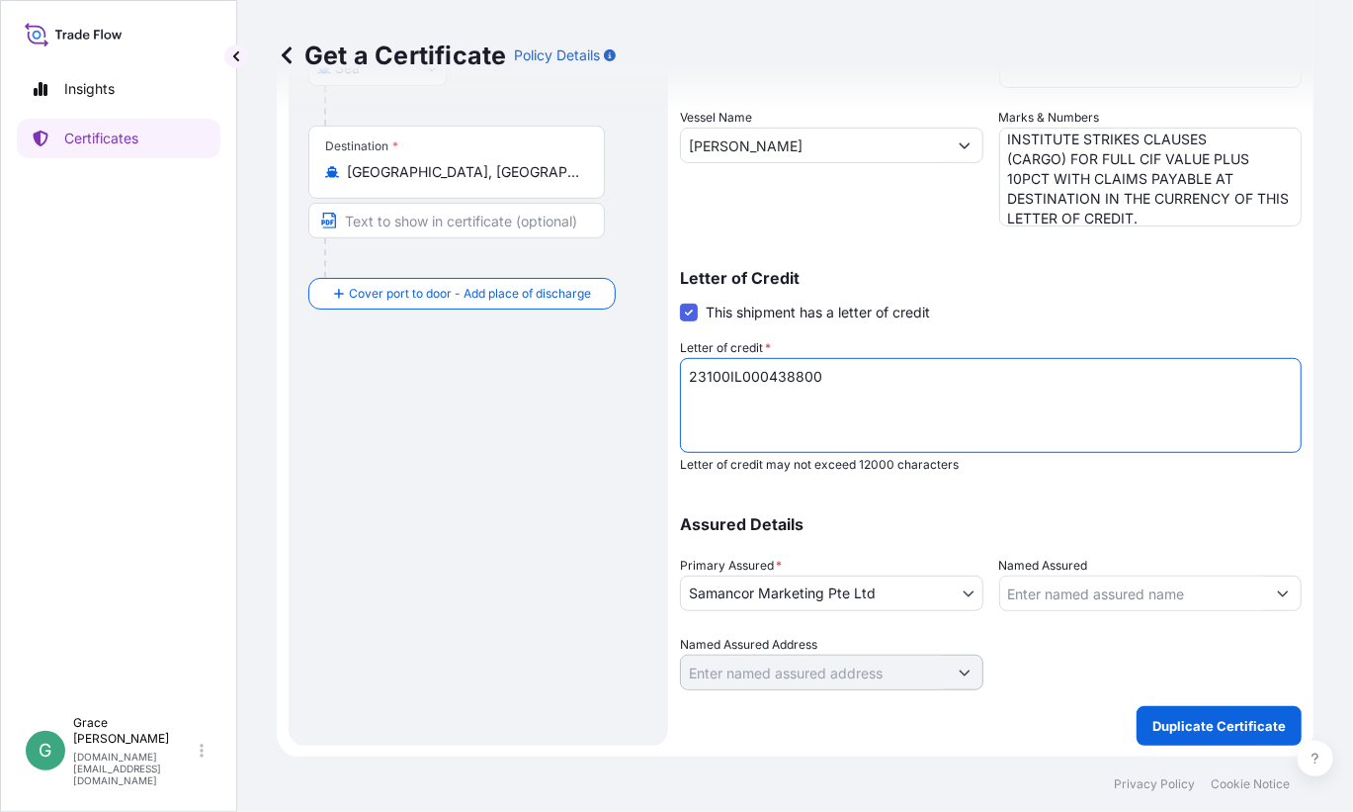
drag, startPoint x: 822, startPoint y: 369, endPoint x: 610, endPoint y: 371, distance: 212.5
click at [610, 371] on form "Route Details Cover door to port - Add loading place Place of loading Road / [G…" at bounding box center [795, 246] width 1037 height 1021
paste textarea "726111LC25000113"
type textarea "726111LC25000113"
click at [1204, 719] on p "Duplicate Certificate" at bounding box center [1219, 726] width 133 height 20
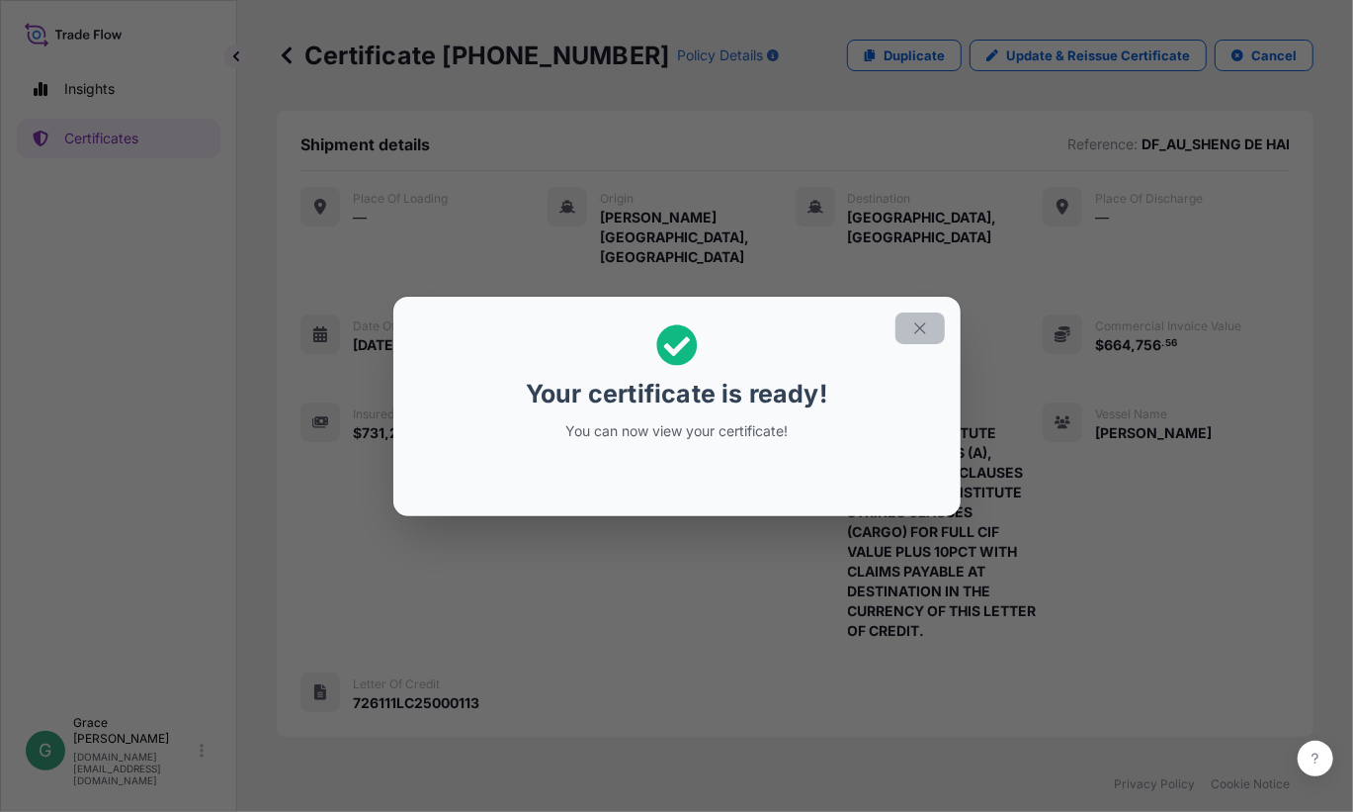
click at [917, 335] on icon "button" at bounding box center [920, 328] width 18 height 18
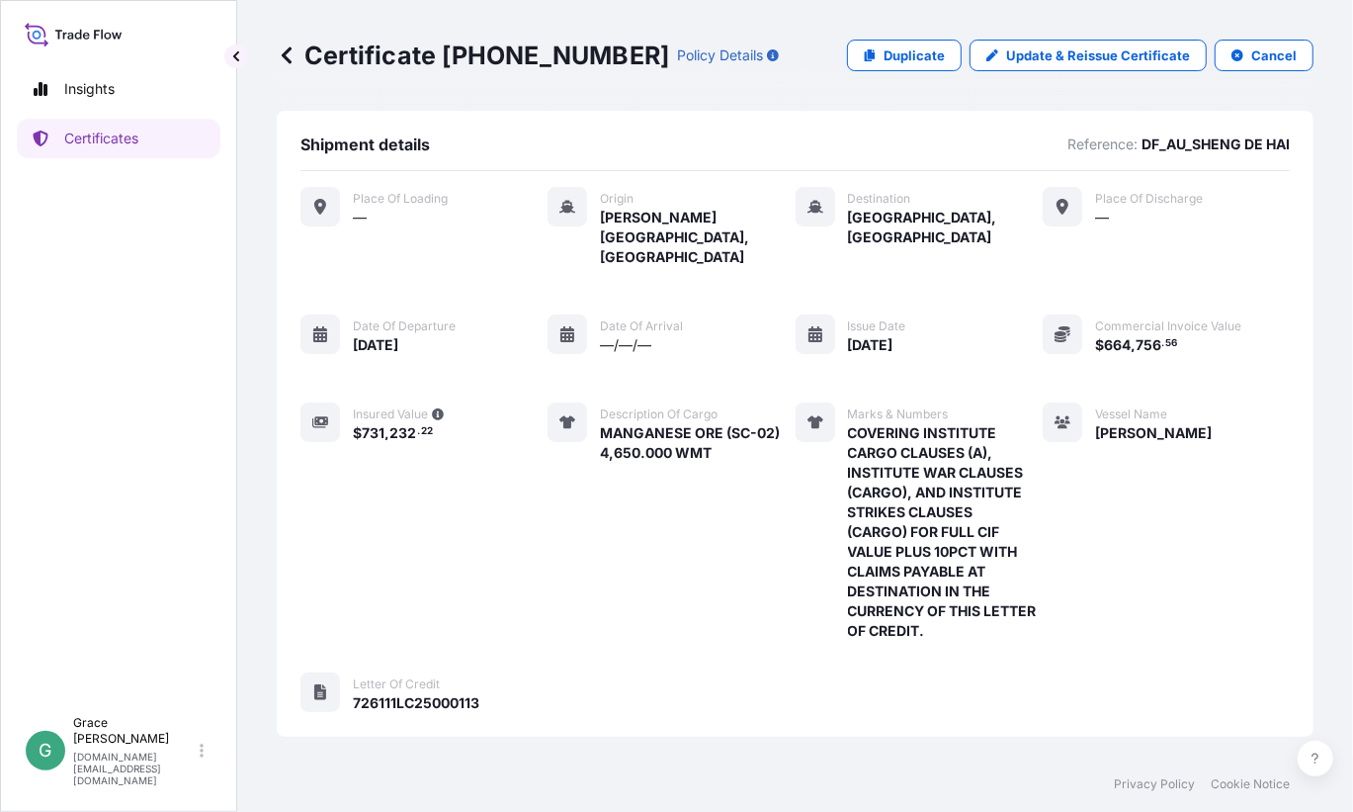
scroll to position [309, 0]
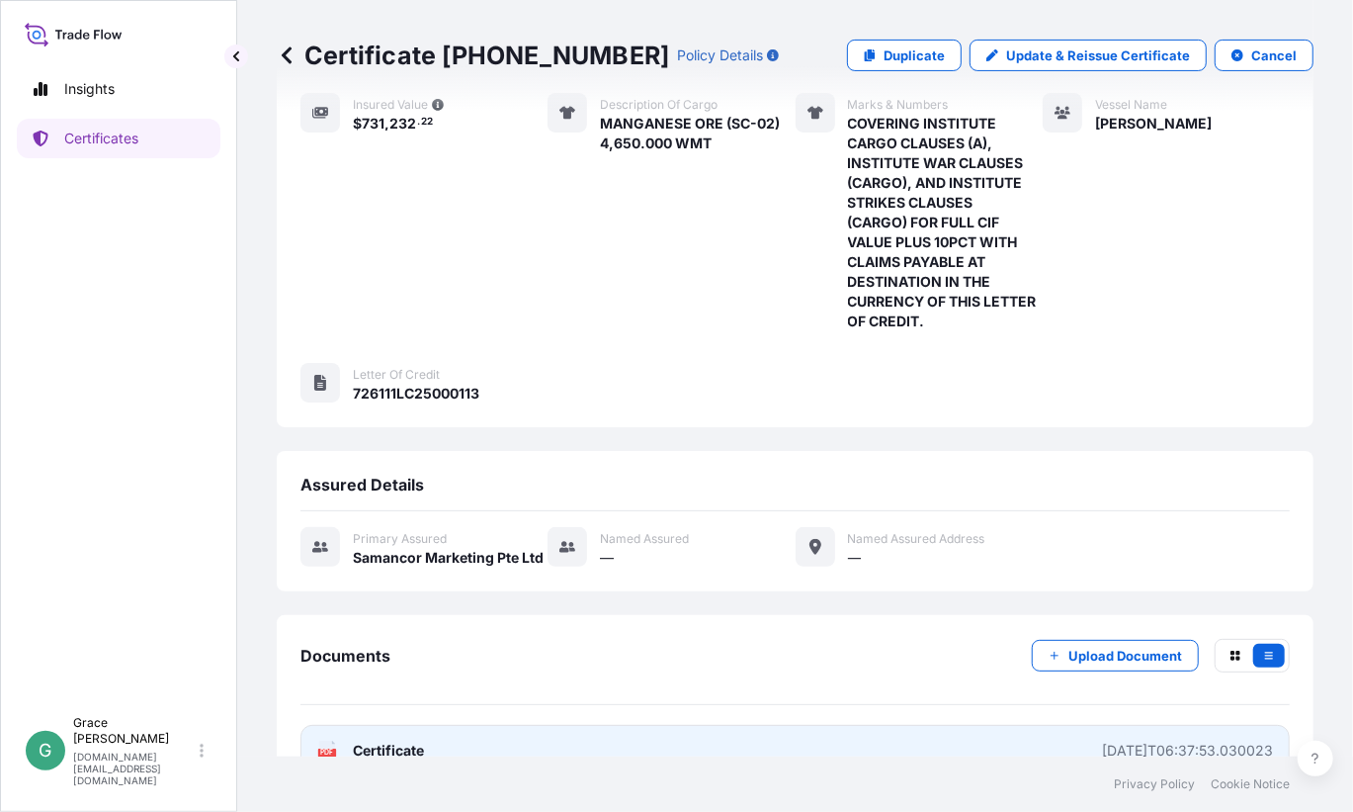
click at [837, 725] on link "PDF Certificate [DATE]T06:37:53.030023" at bounding box center [796, 750] width 990 height 51
